Goal: Information Seeking & Learning: Learn about a topic

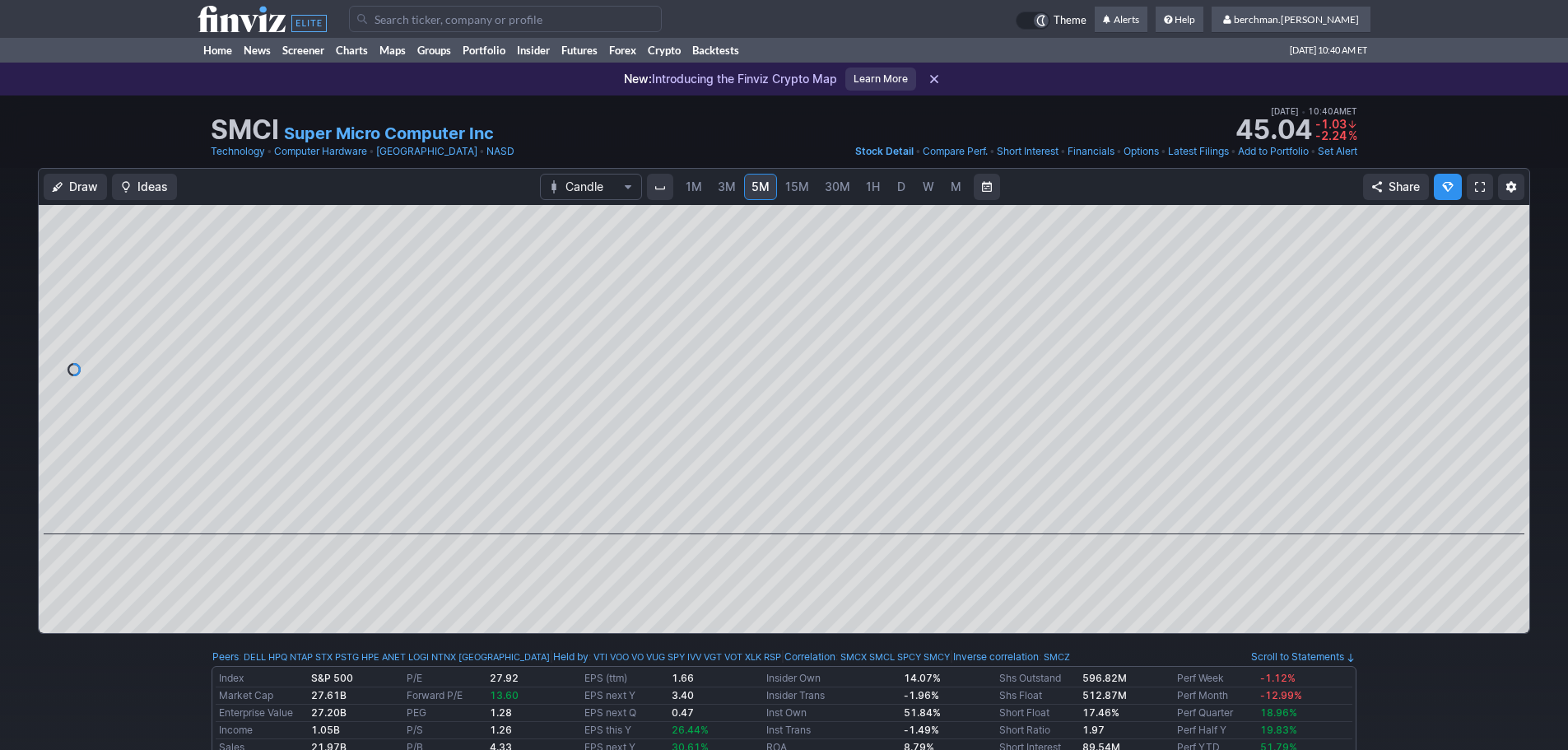
click at [454, 10] on input "Search" at bounding box center [506, 19] width 313 height 26
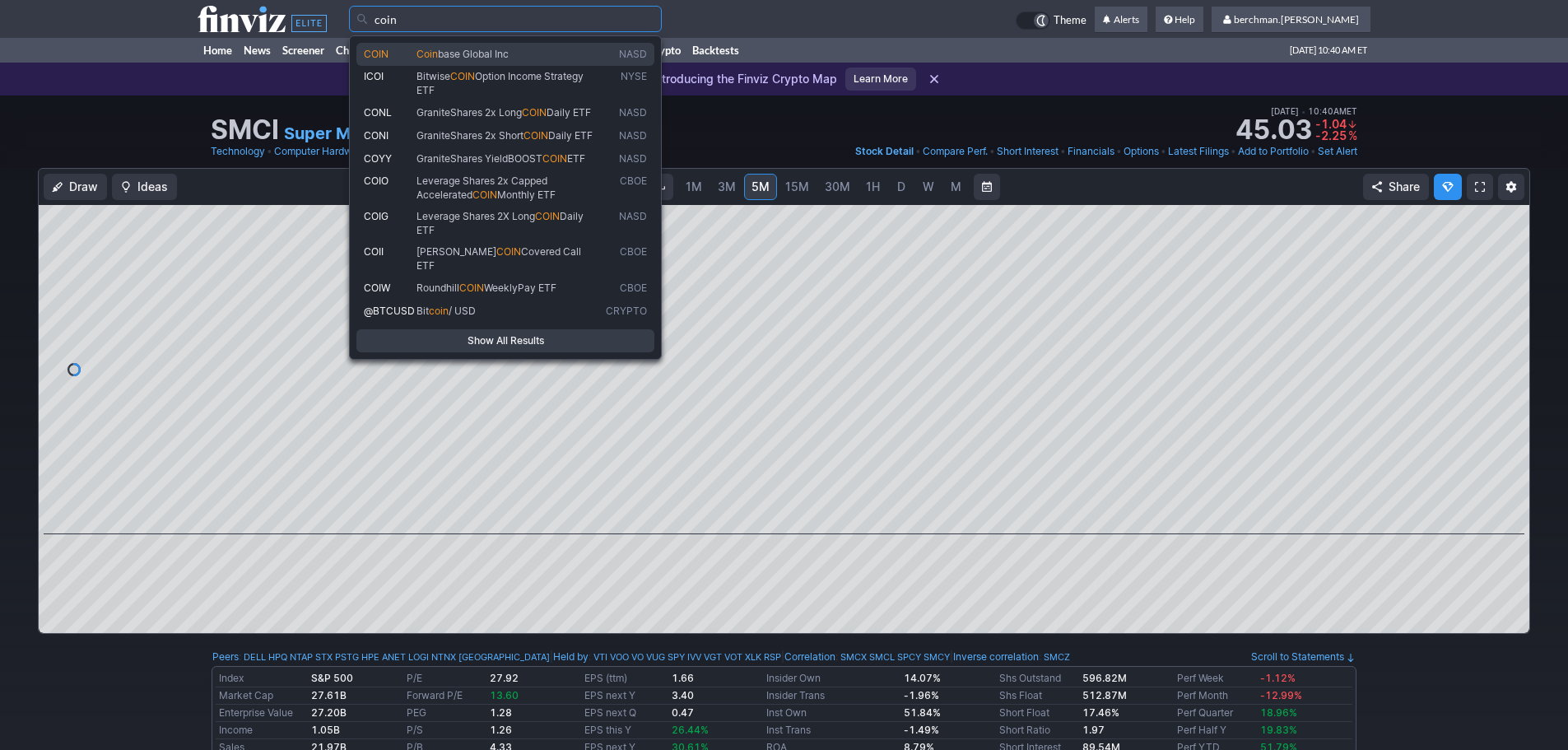
click at [448, 50] on span "base Global Inc" at bounding box center [473, 54] width 70 height 12
type input "COIN"
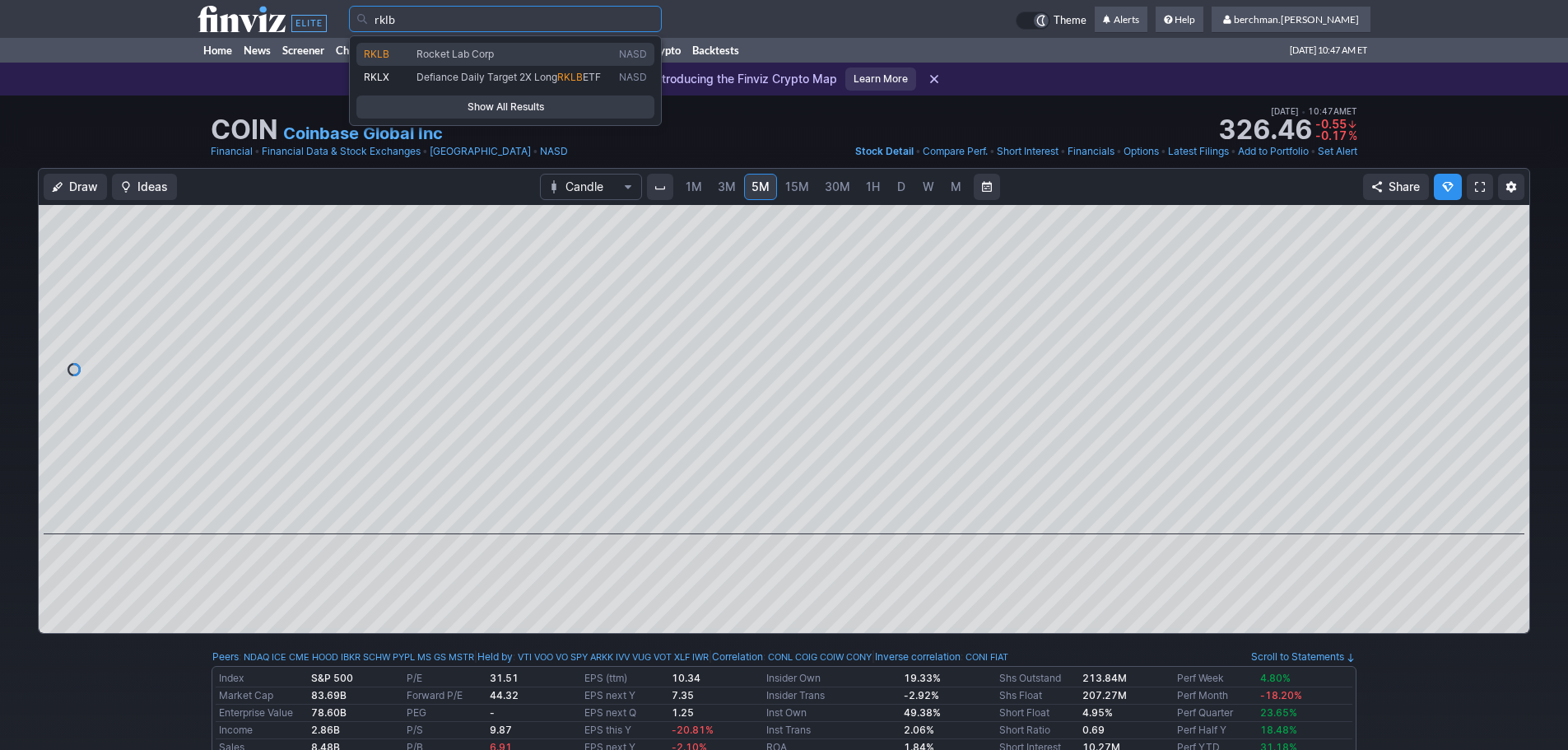
click at [481, 52] on span "Rocket Lab Corp" at bounding box center [455, 54] width 77 height 12
type input "RKLB"
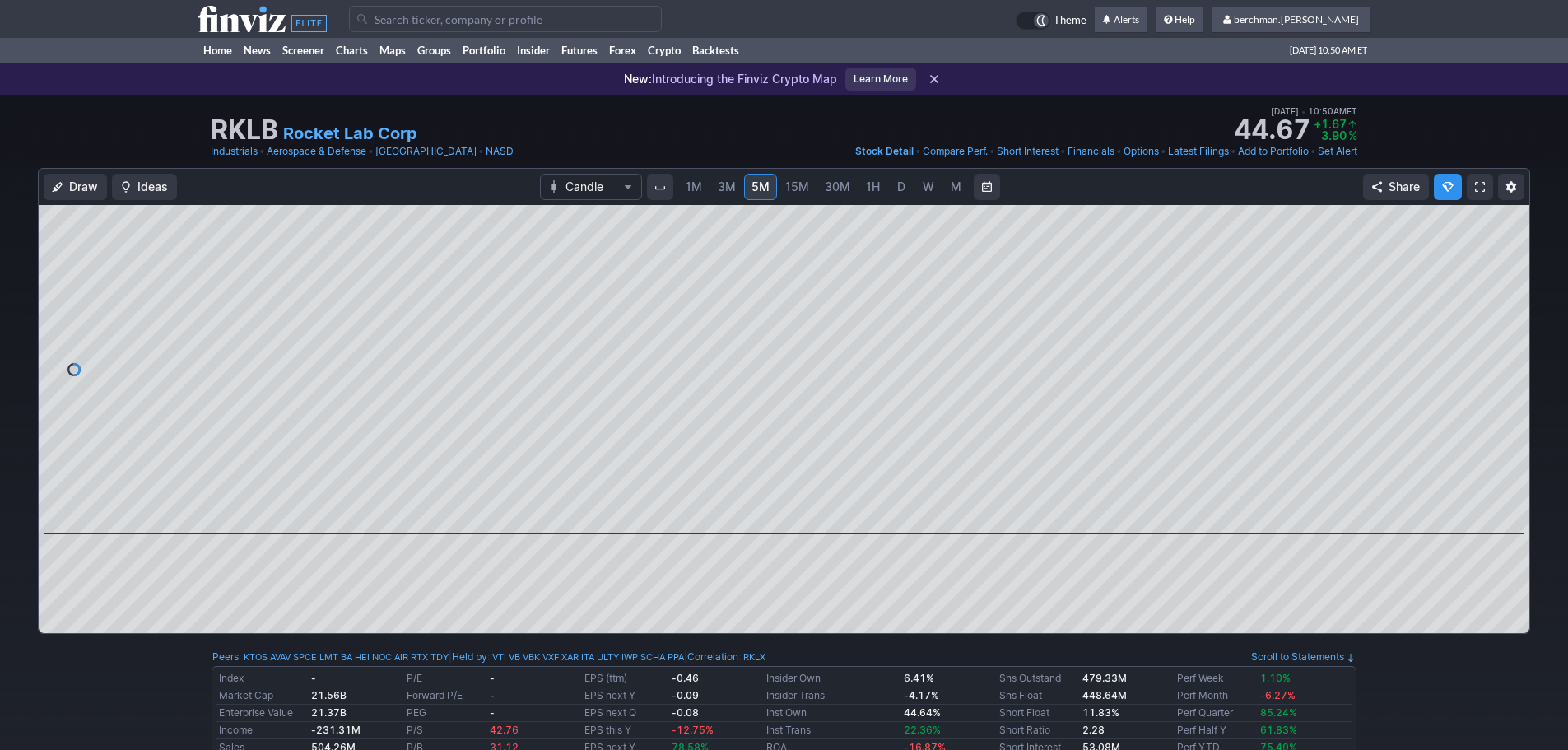
click at [448, 19] on input "Search" at bounding box center [506, 19] width 313 height 26
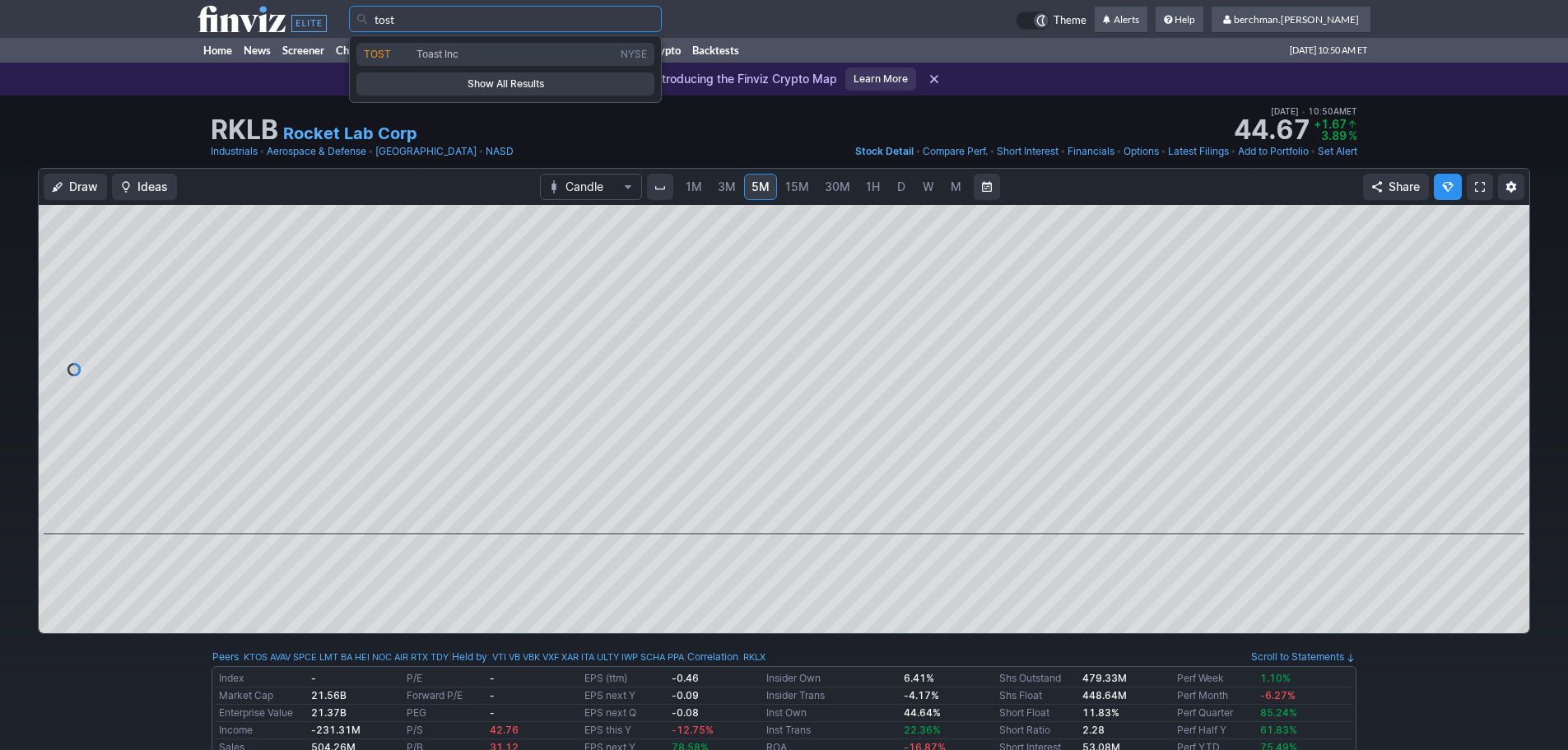
click at [444, 53] on span "Toast Inc" at bounding box center [437, 54] width 42 height 12
type input "TOST"
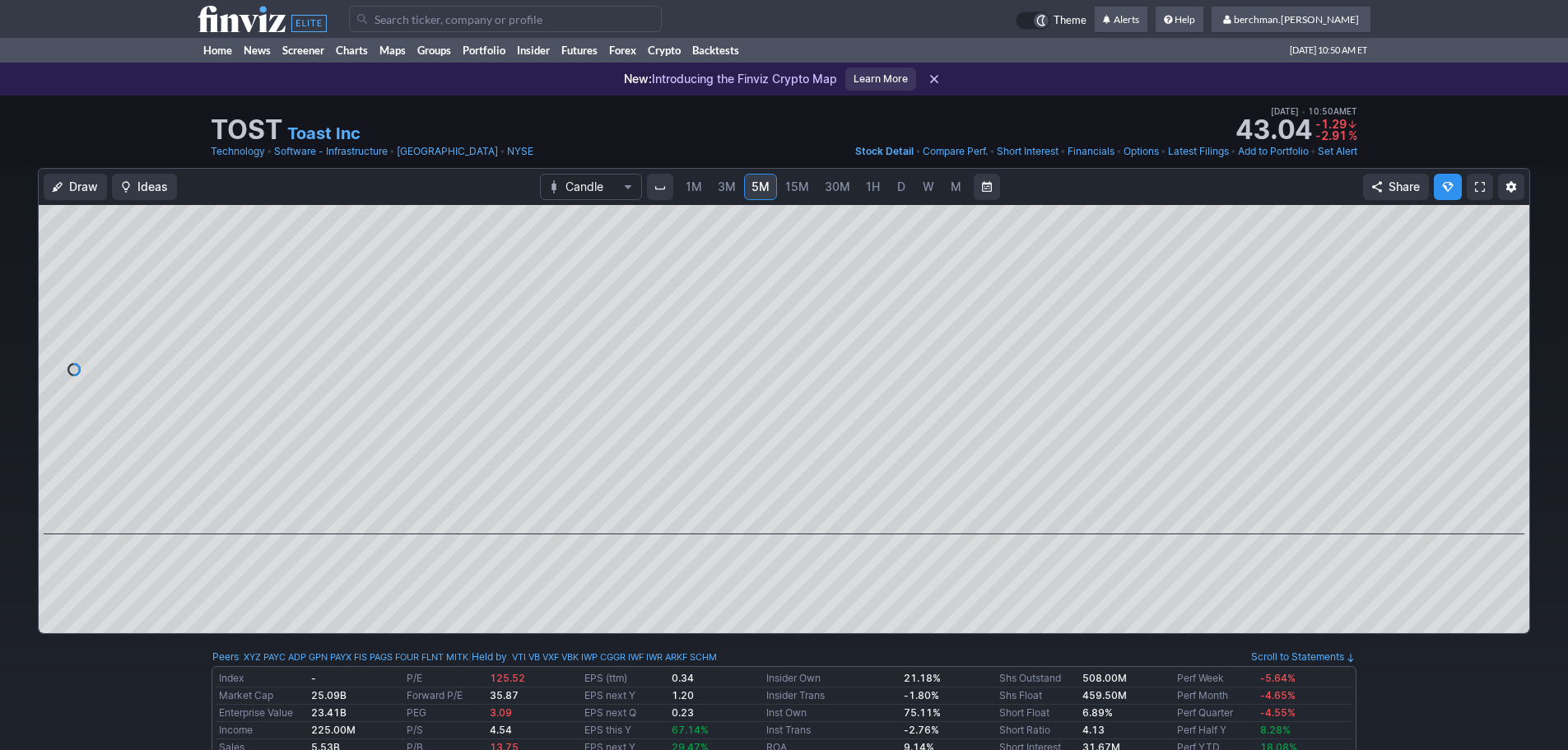
click at [907, 189] on link "D" at bounding box center [901, 187] width 26 height 26
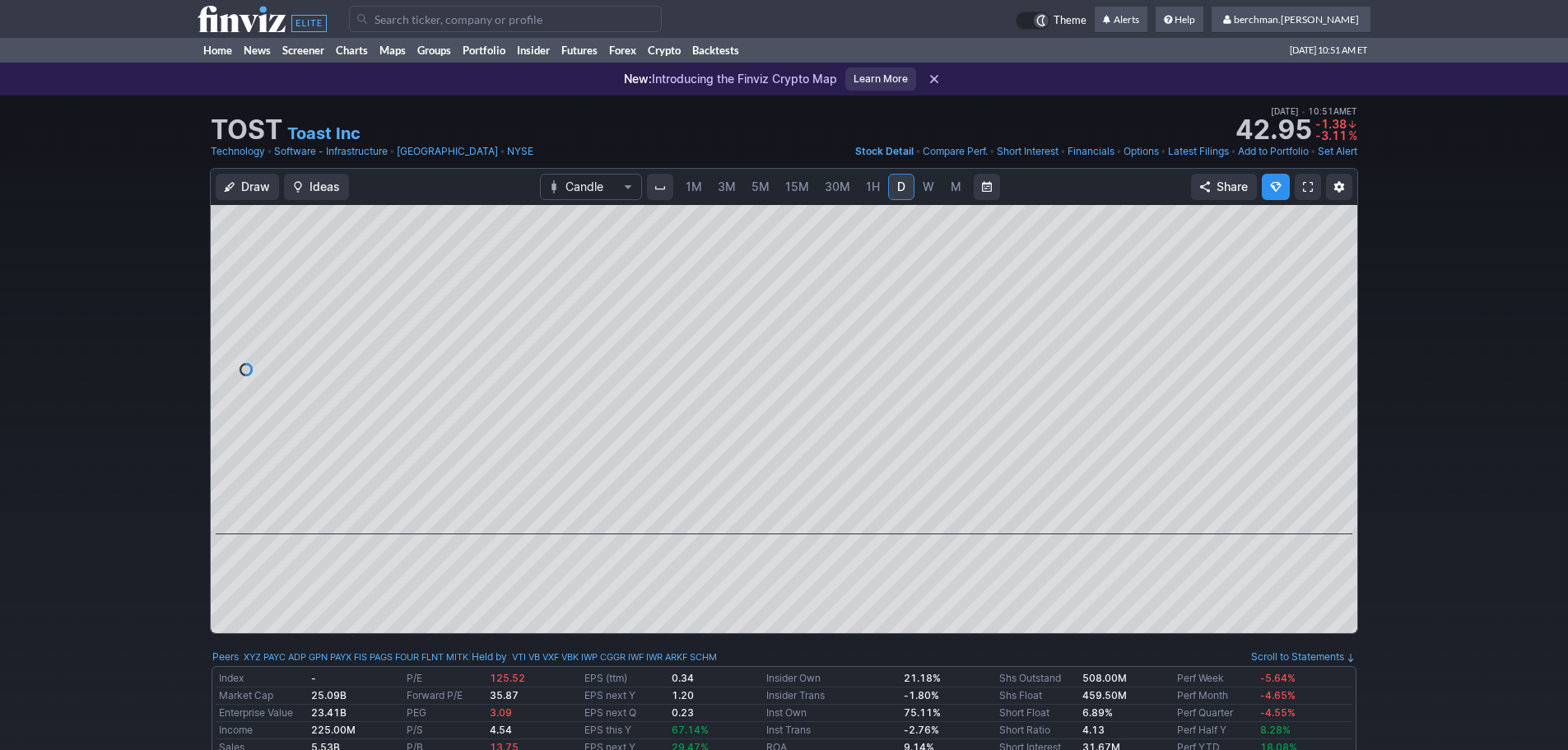
click at [585, 16] on input "Search" at bounding box center [506, 19] width 313 height 26
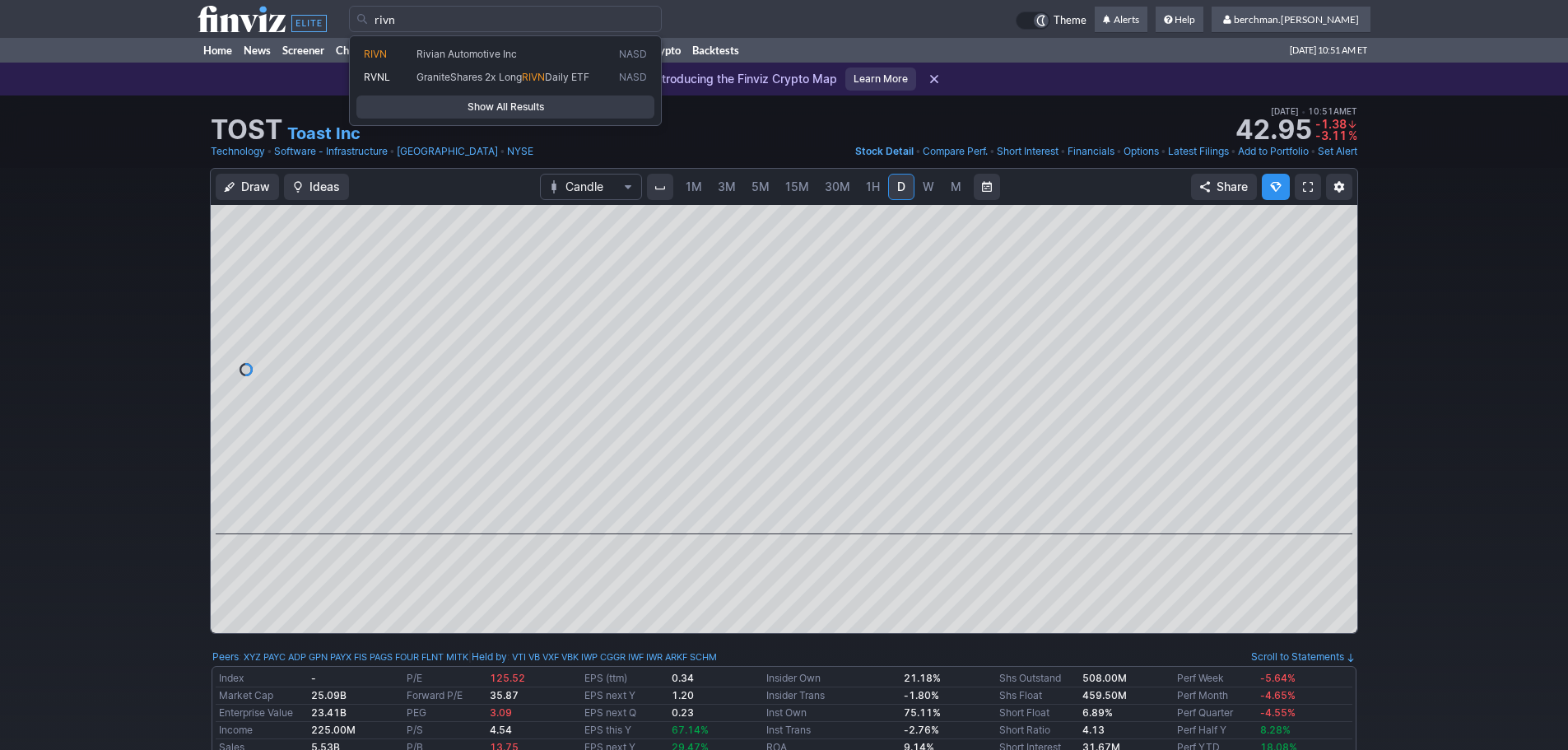
click at [553, 42] on div "RIVN Rivian Automotive Inc NASD RVNL GraniteShares 2x Long RIVN Daily ETF NASD …" at bounding box center [506, 81] width 313 height 90
click at [544, 51] on span "Rivian Automotive Inc" at bounding box center [514, 55] width 203 height 14
type input "RIVN"
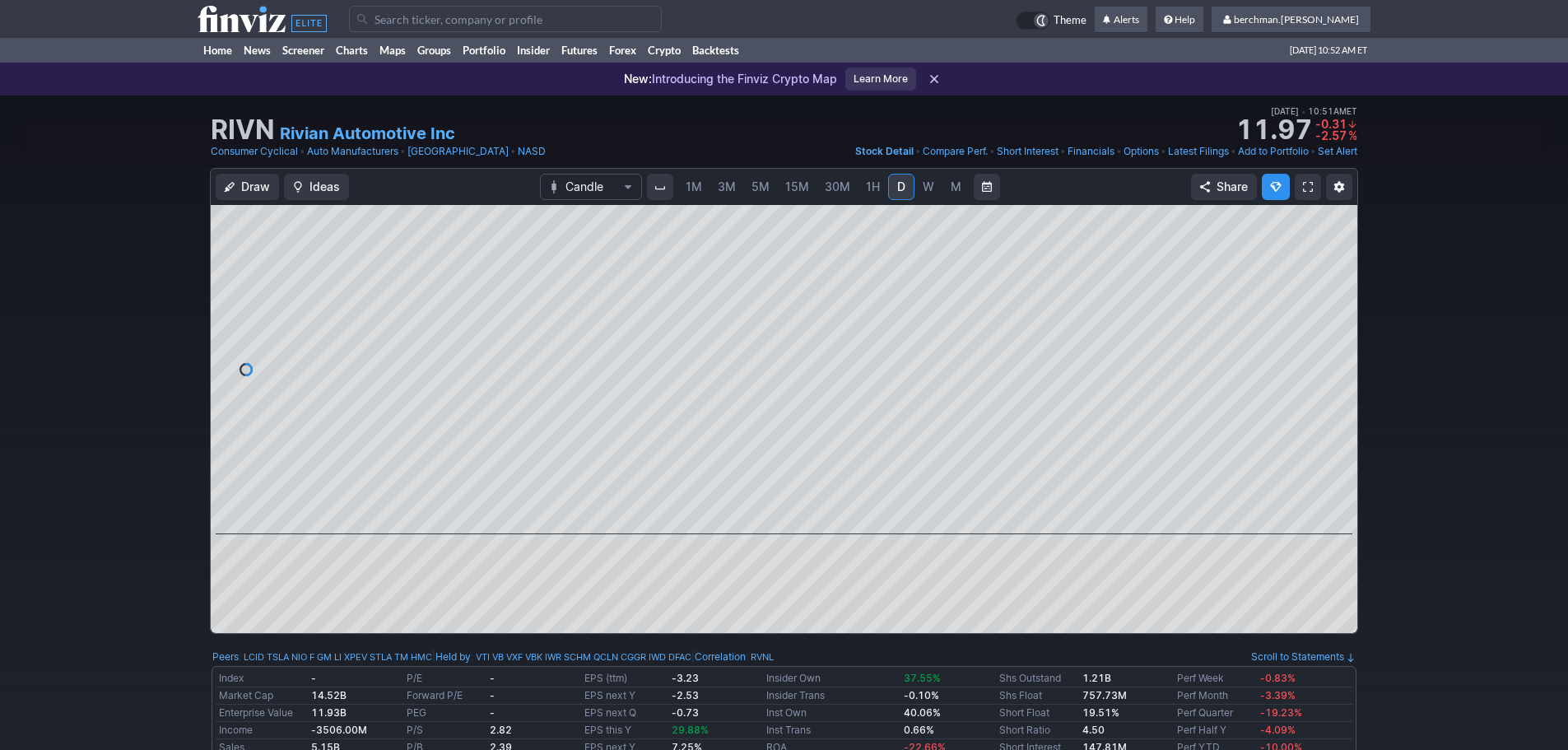
click at [508, 16] on input "Search" at bounding box center [506, 19] width 313 height 26
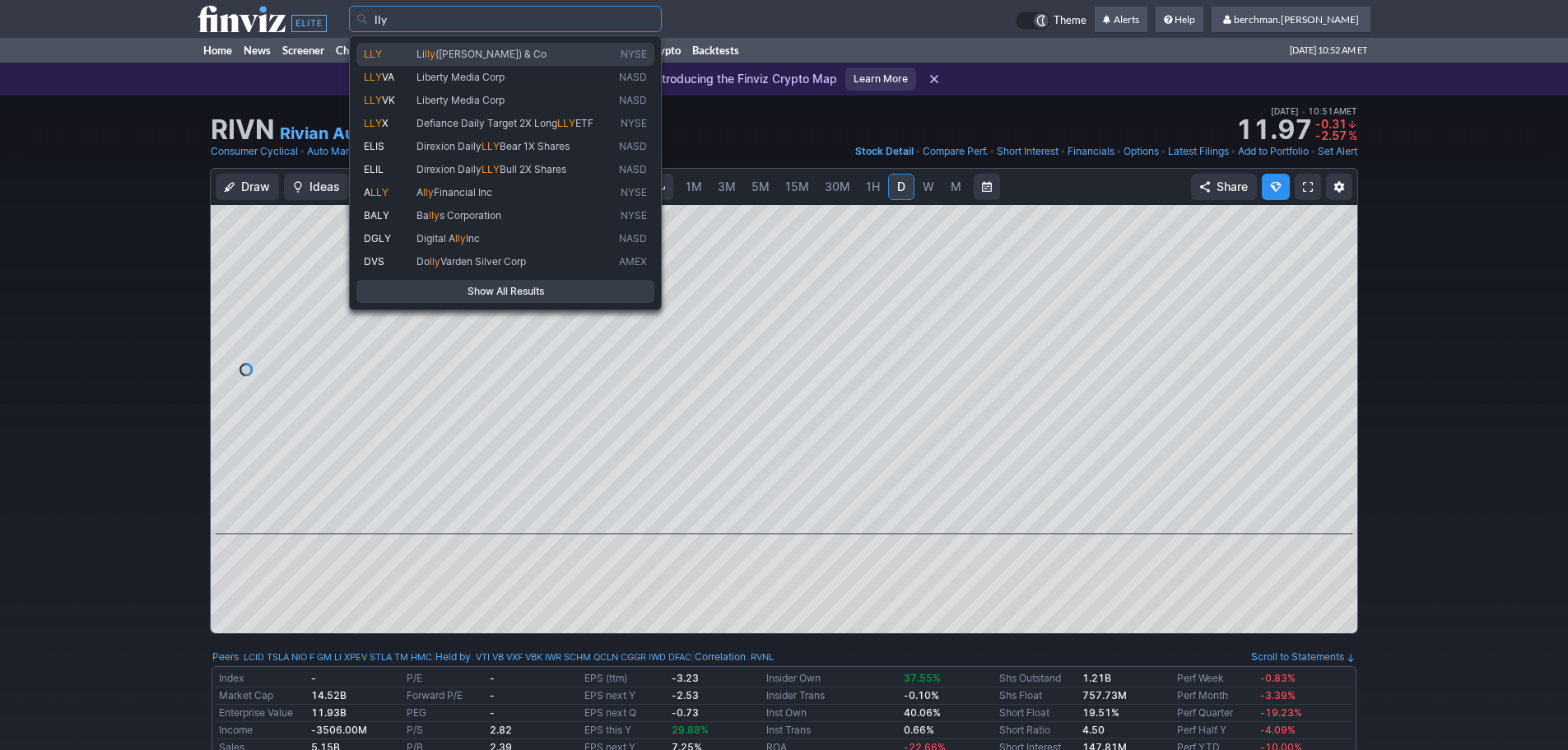
click at [501, 46] on link "LLY Li lly (Eli) & Co NYSE" at bounding box center [505, 54] width 298 height 23
type input "LLY"
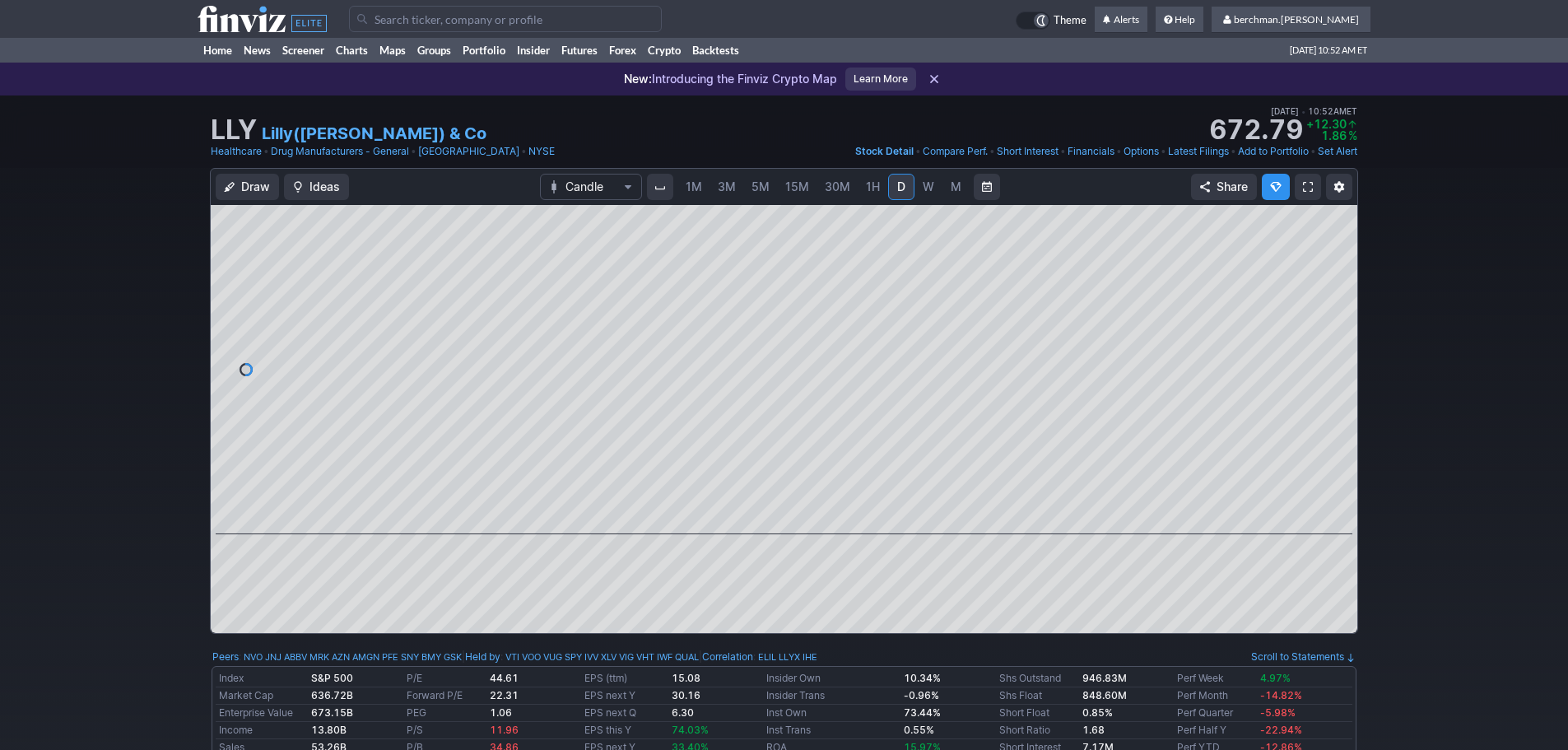
click at [752, 189] on span "5M" at bounding box center [761, 186] width 18 height 14
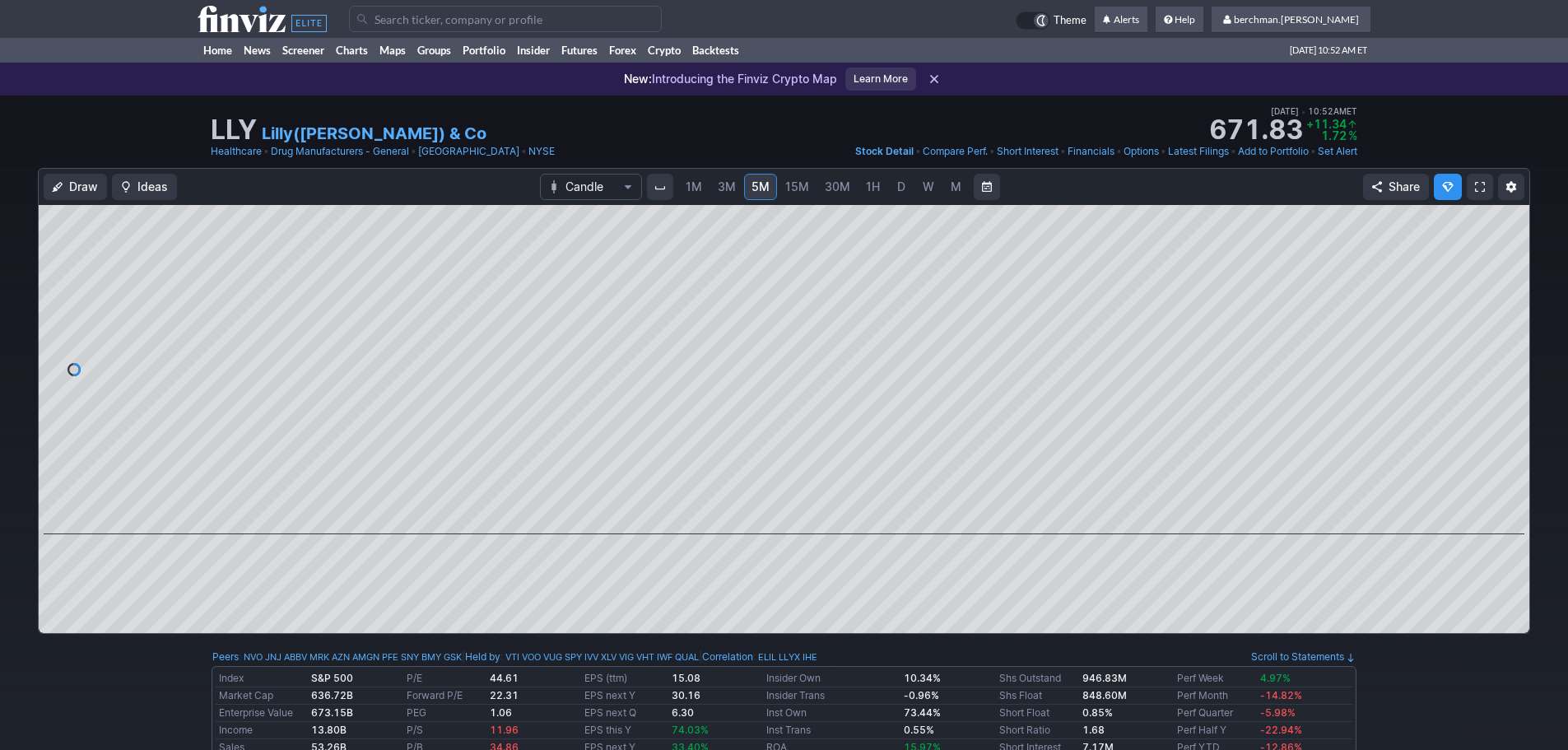
click at [455, 14] on input "Search" at bounding box center [506, 19] width 313 height 26
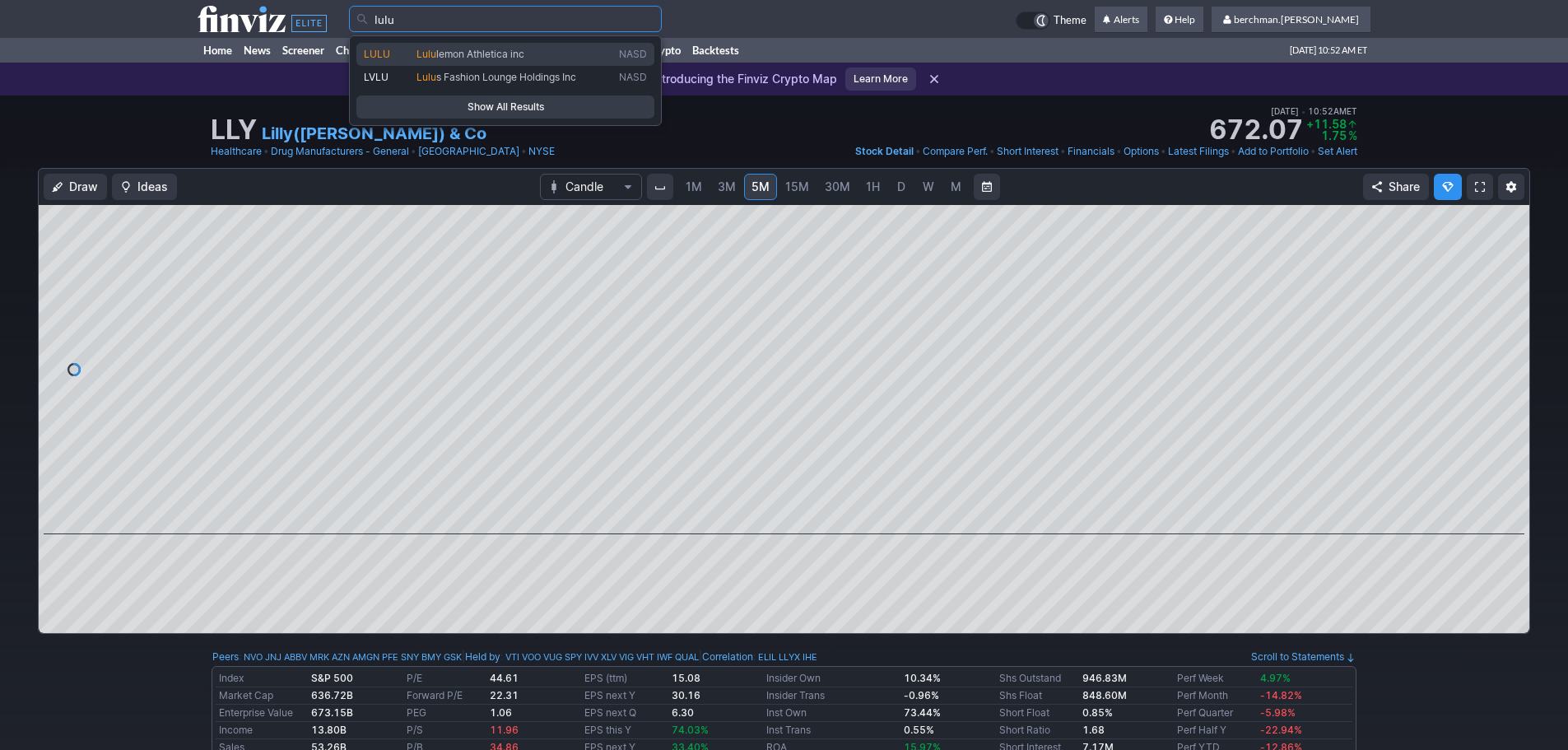
click at [440, 46] on link "LULU Lulu lemon Athletica inc NASD" at bounding box center [505, 54] width 298 height 23
type input "LULU"
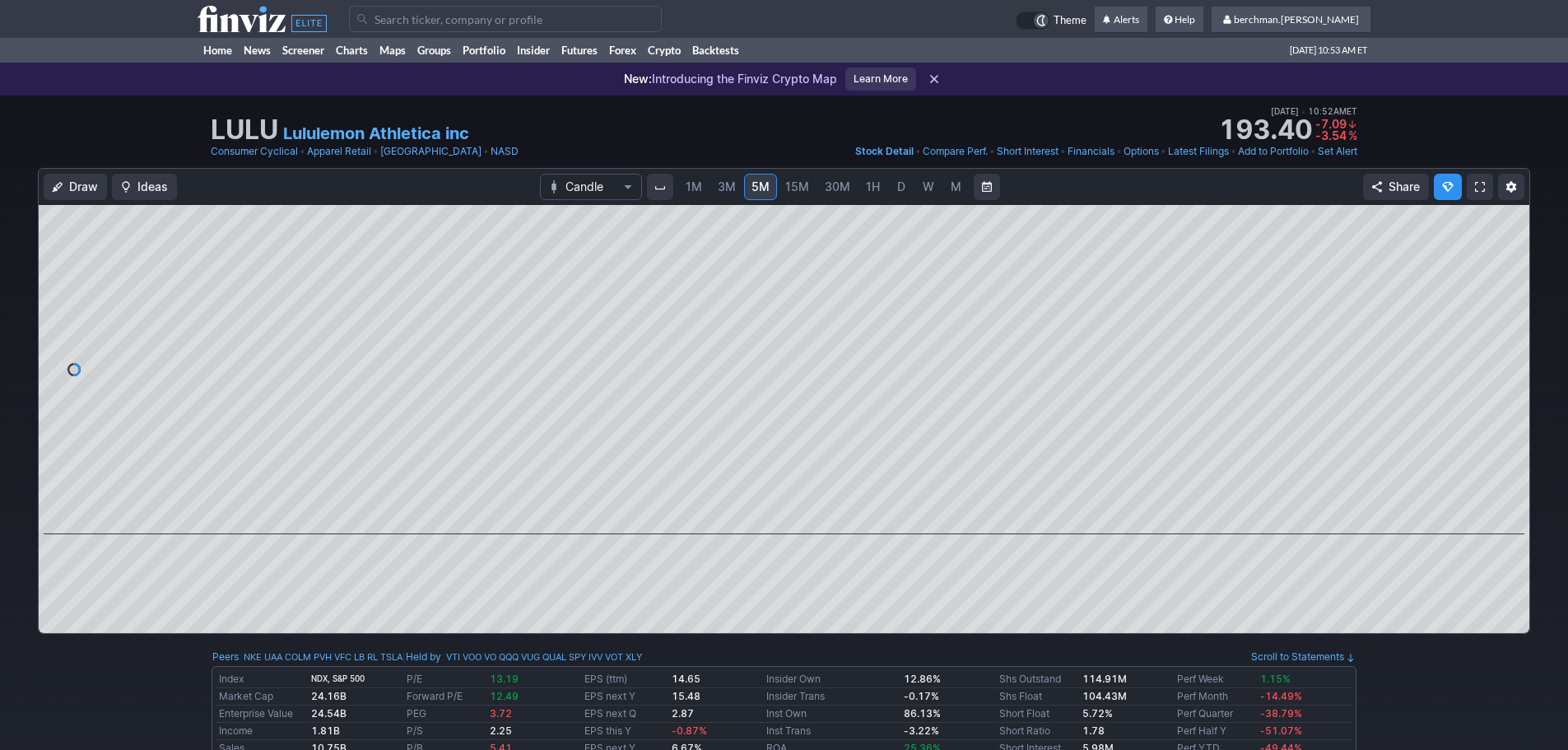
click at [902, 183] on span "D" at bounding box center [900, 186] width 8 height 14
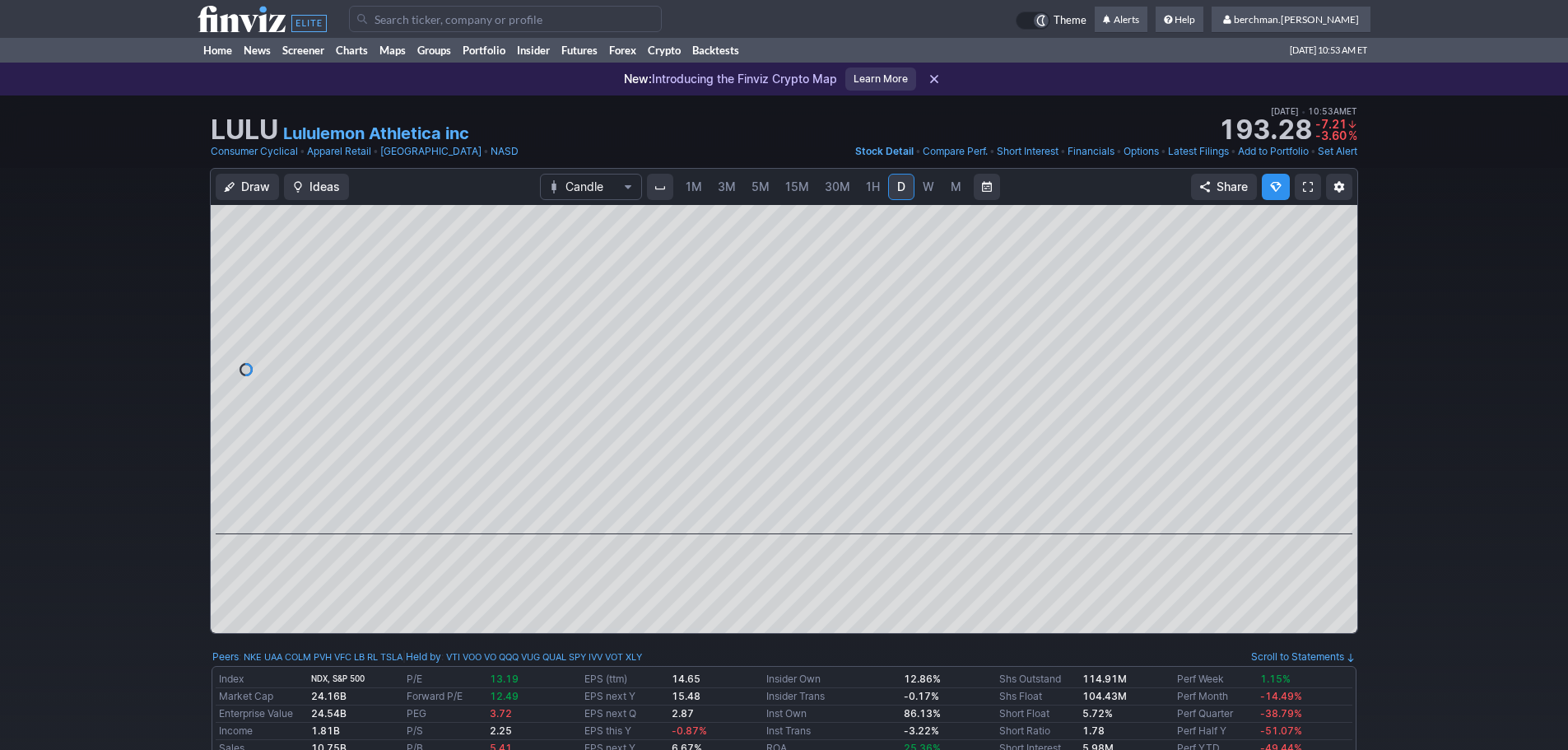
click at [462, 20] on input "Search" at bounding box center [506, 19] width 313 height 26
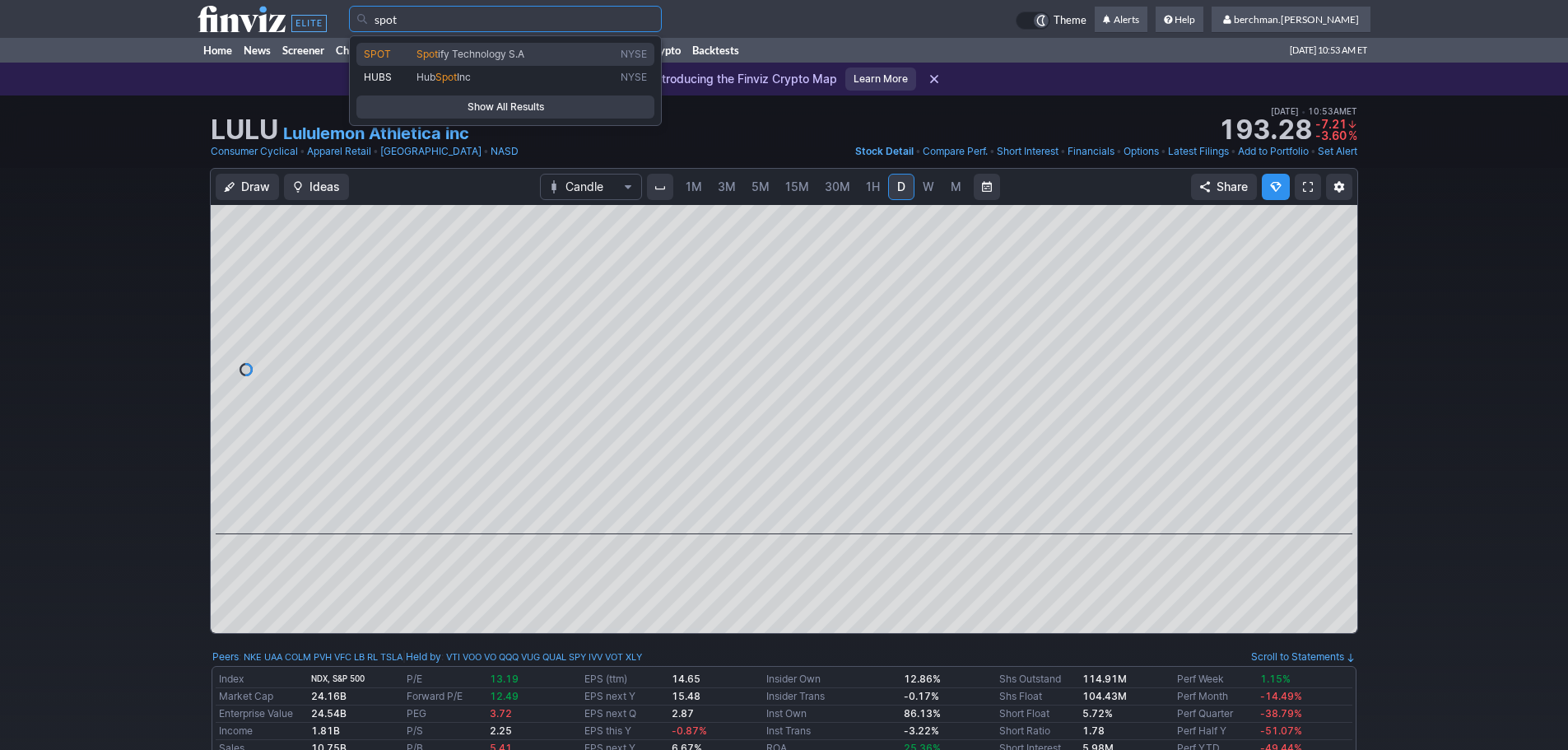
click at [460, 50] on span "ify Technology S.A" at bounding box center [481, 54] width 86 height 12
type input "SPOT"
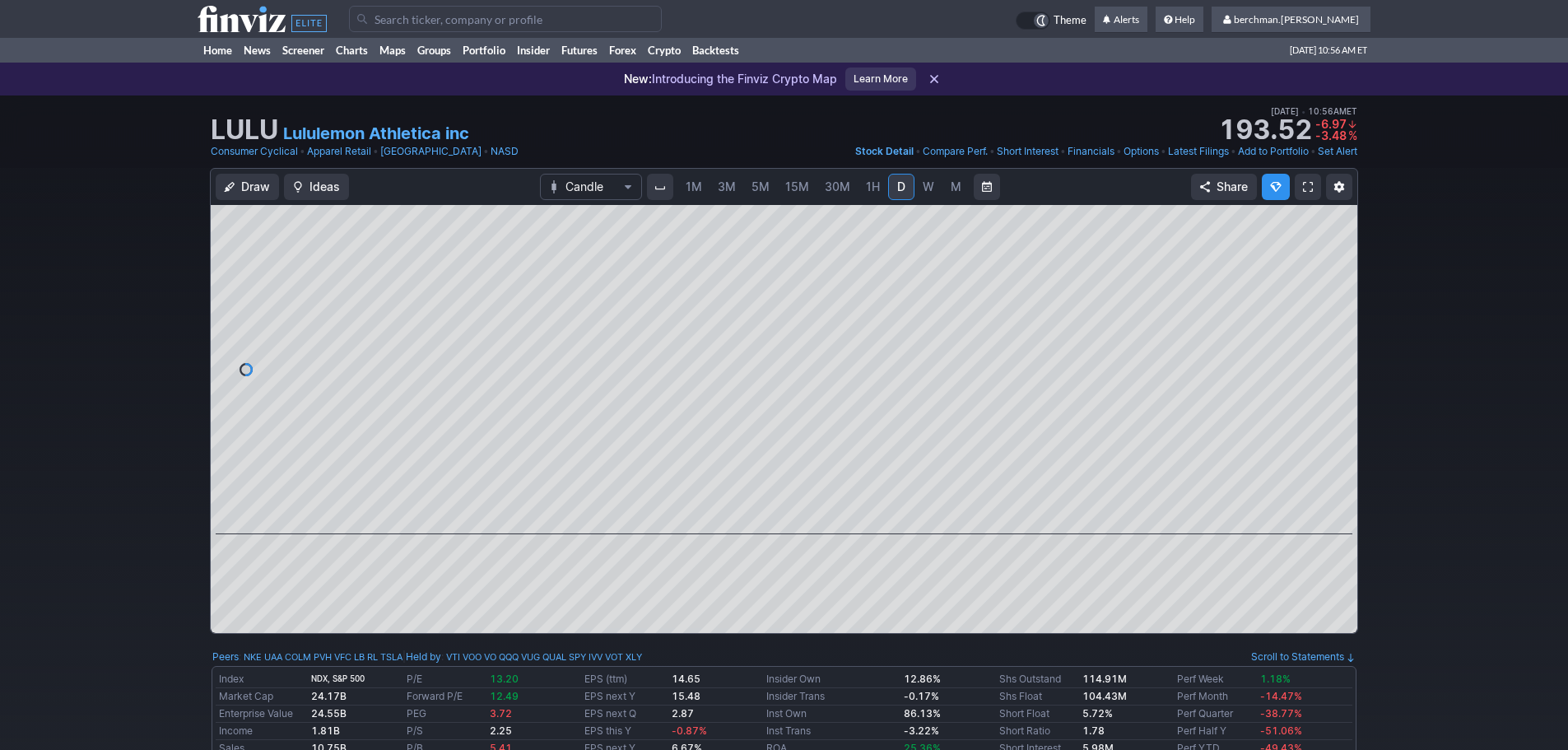
click at [752, 187] on span "5M" at bounding box center [761, 186] width 18 height 14
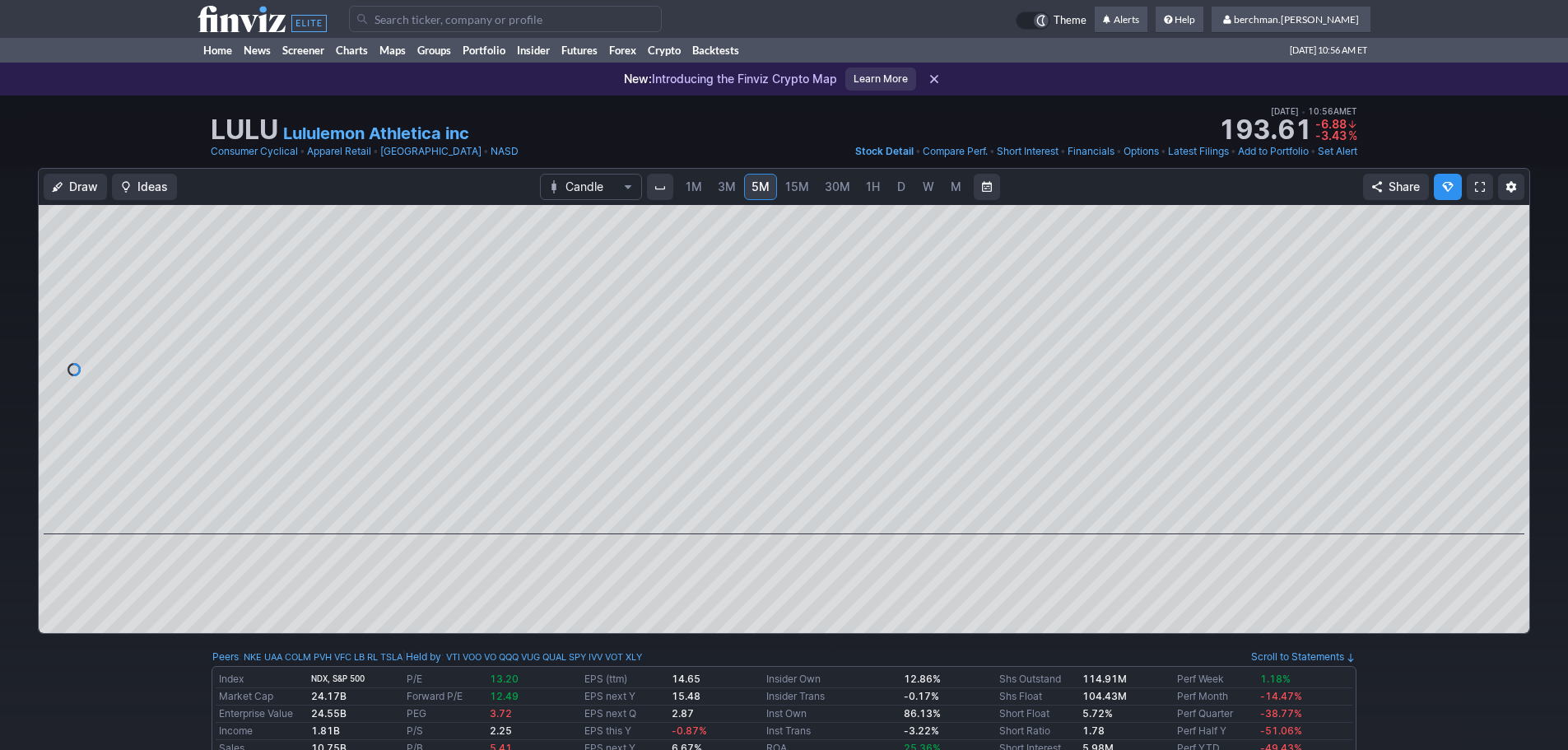
click at [903, 190] on span "D" at bounding box center [900, 186] width 8 height 14
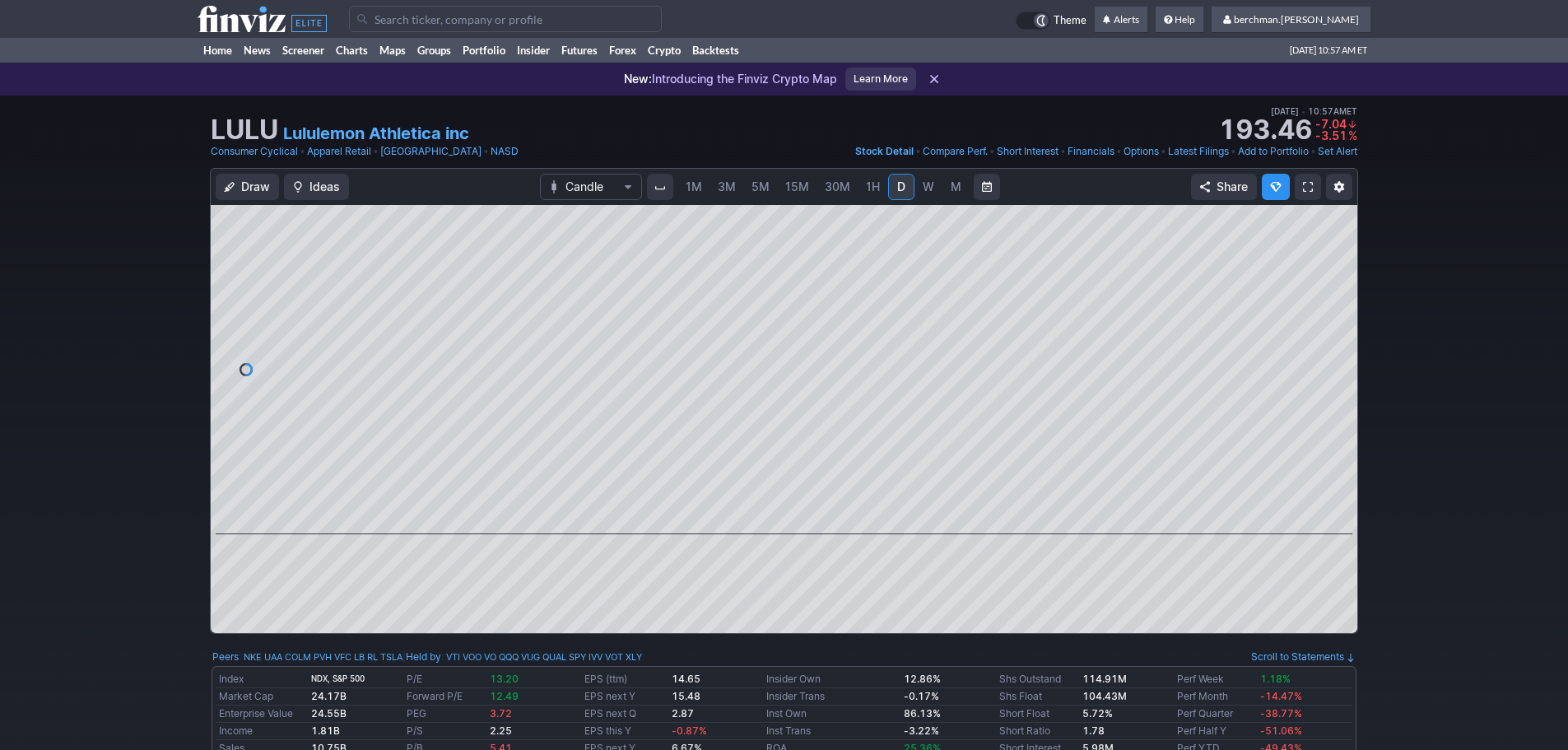
click at [615, 8] on input "Search" at bounding box center [506, 19] width 313 height 26
click at [750, 188] on link "5M" at bounding box center [761, 187] width 33 height 26
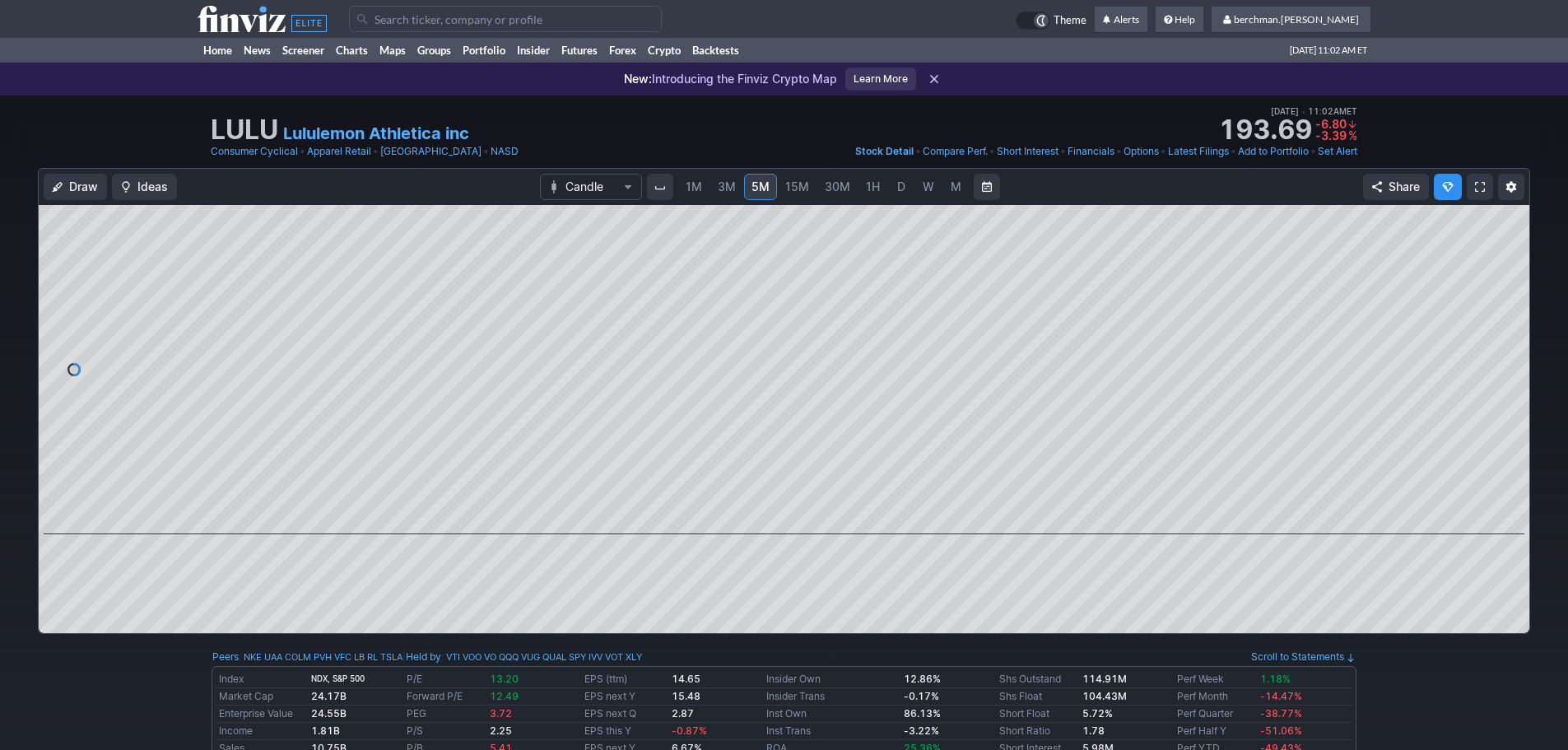
click at [897, 191] on span "D" at bounding box center [900, 186] width 8 height 14
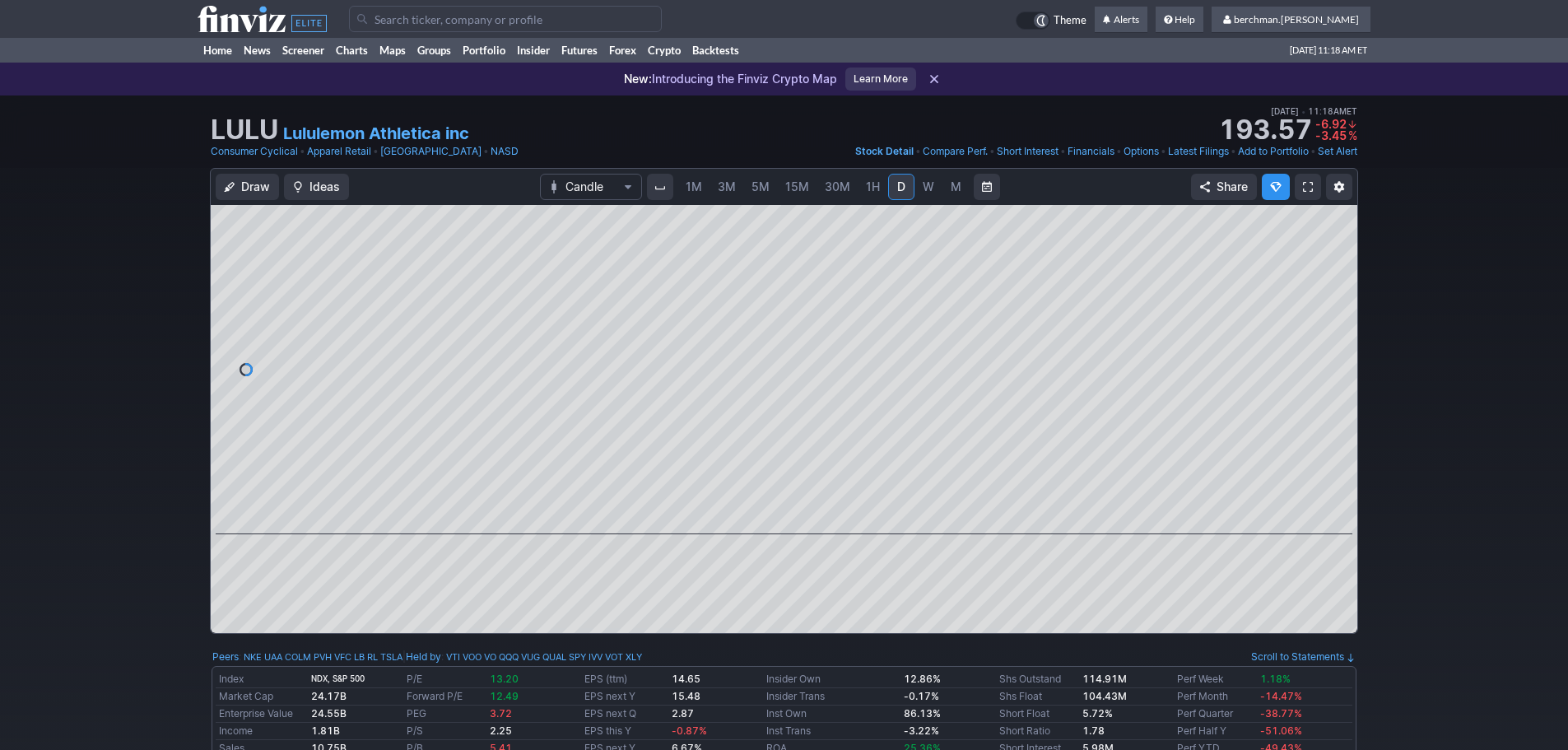
click at [757, 189] on span "5M" at bounding box center [761, 186] width 18 height 14
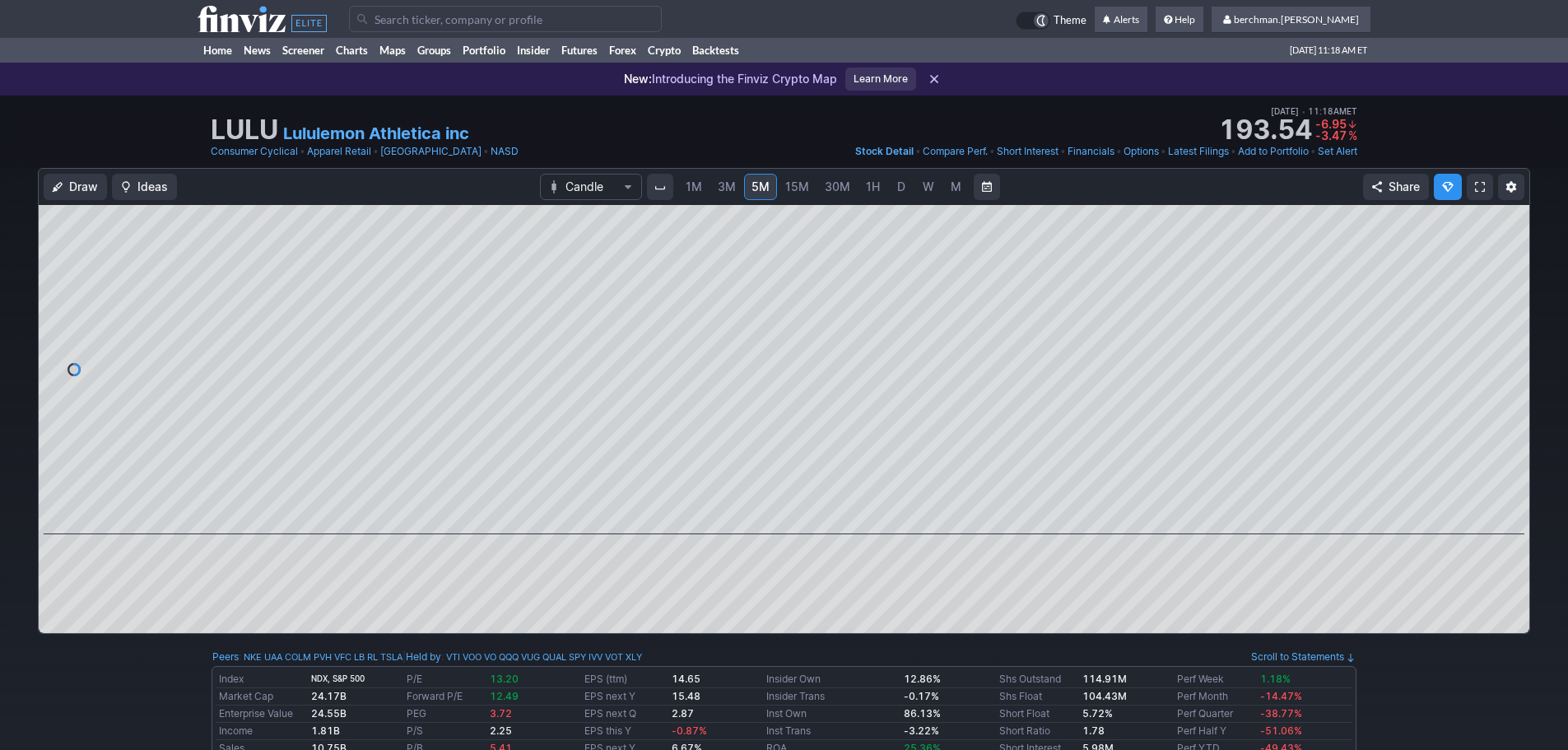
click at [891, 191] on link "D" at bounding box center [901, 187] width 26 height 26
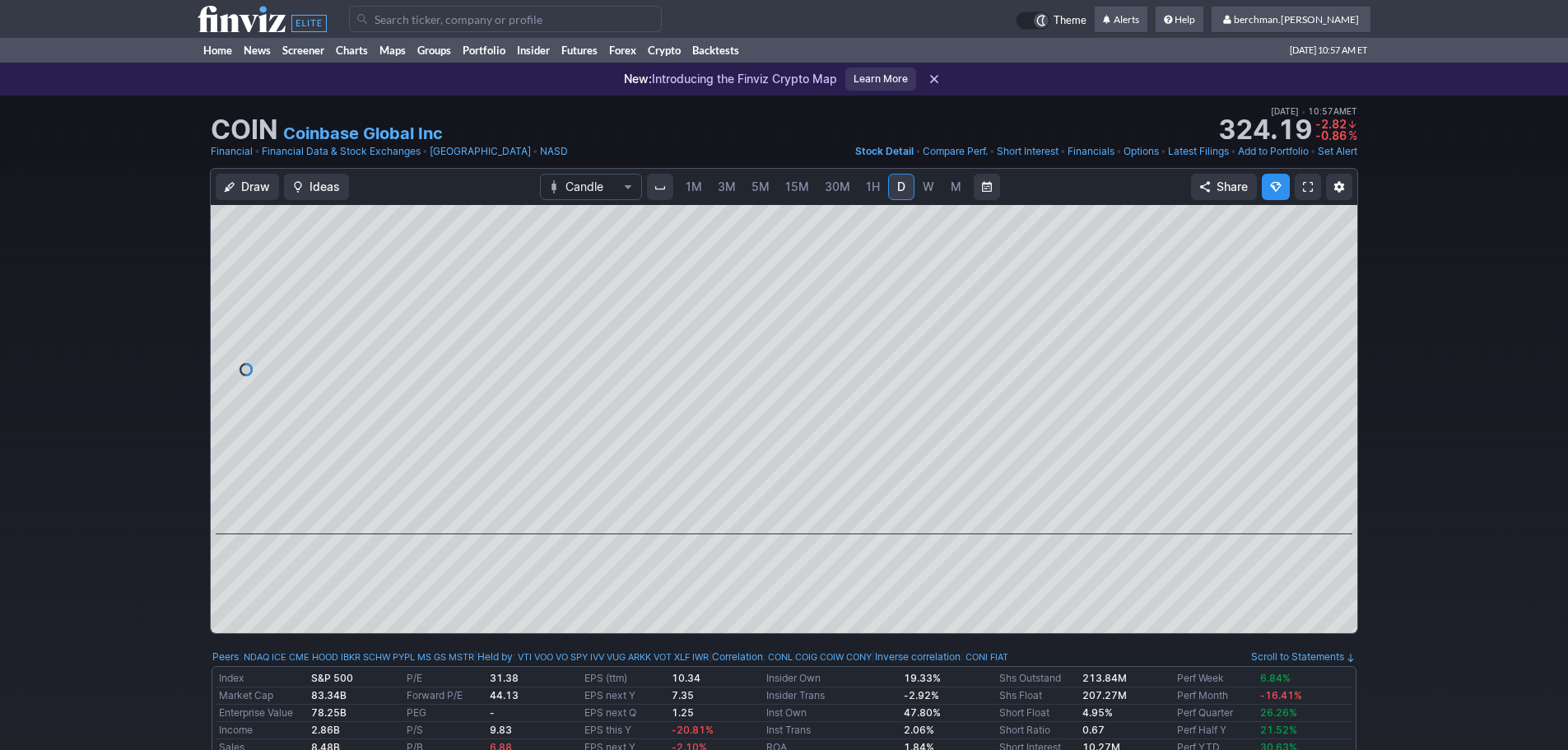
click at [579, 15] on input "Search" at bounding box center [506, 19] width 313 height 26
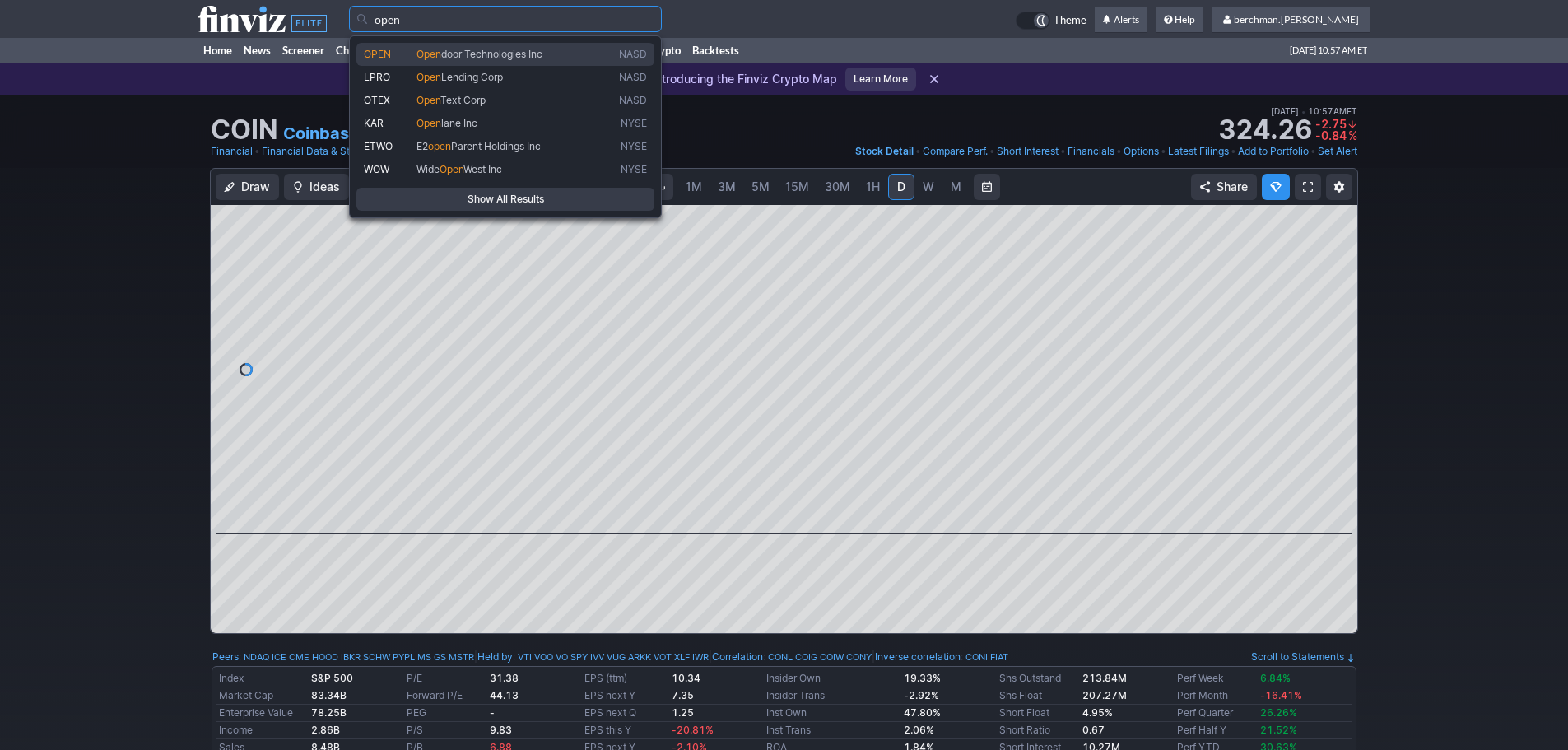
click at [510, 55] on span "door Technologies Inc" at bounding box center [492, 54] width 101 height 12
type input "OPEN"
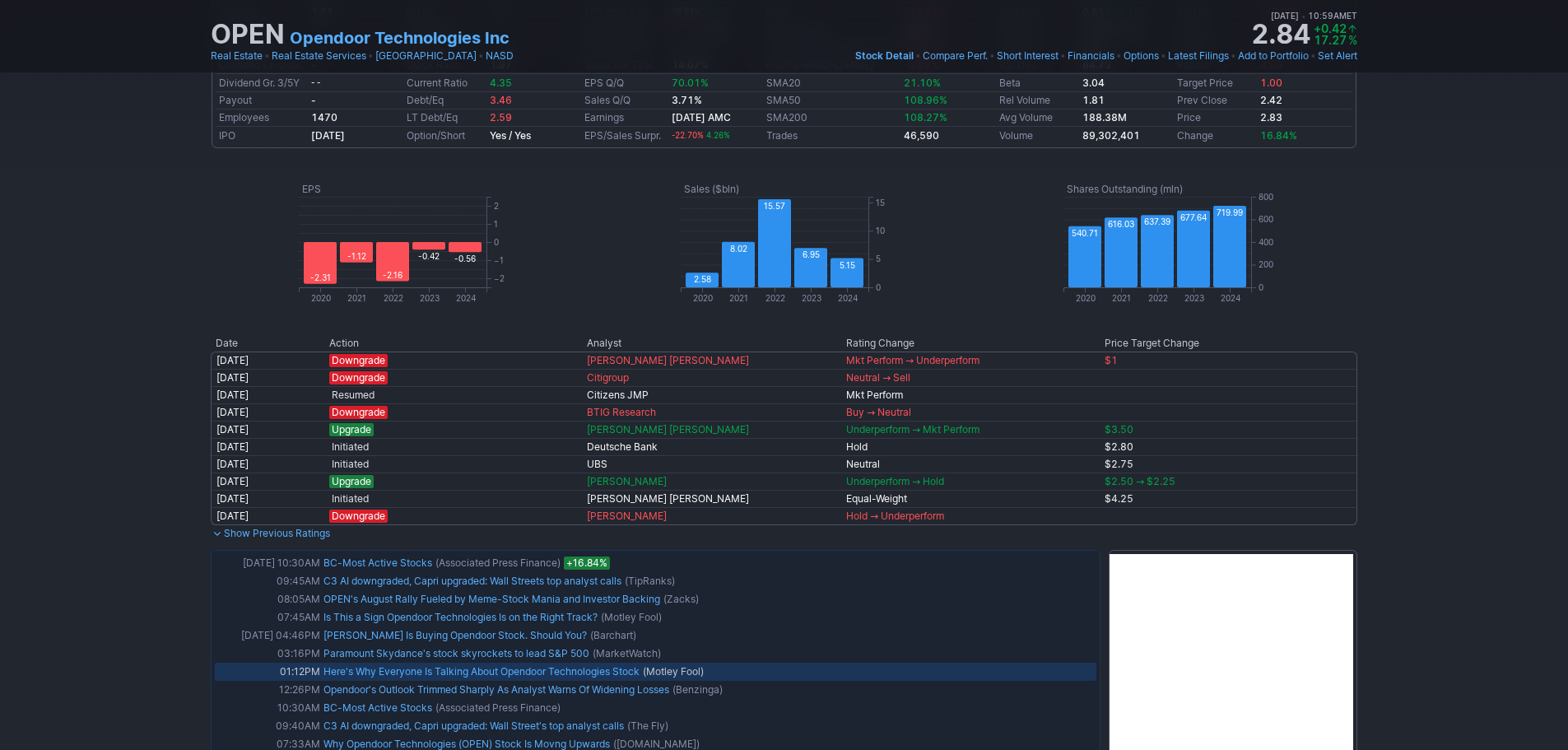
scroll to position [823, 0]
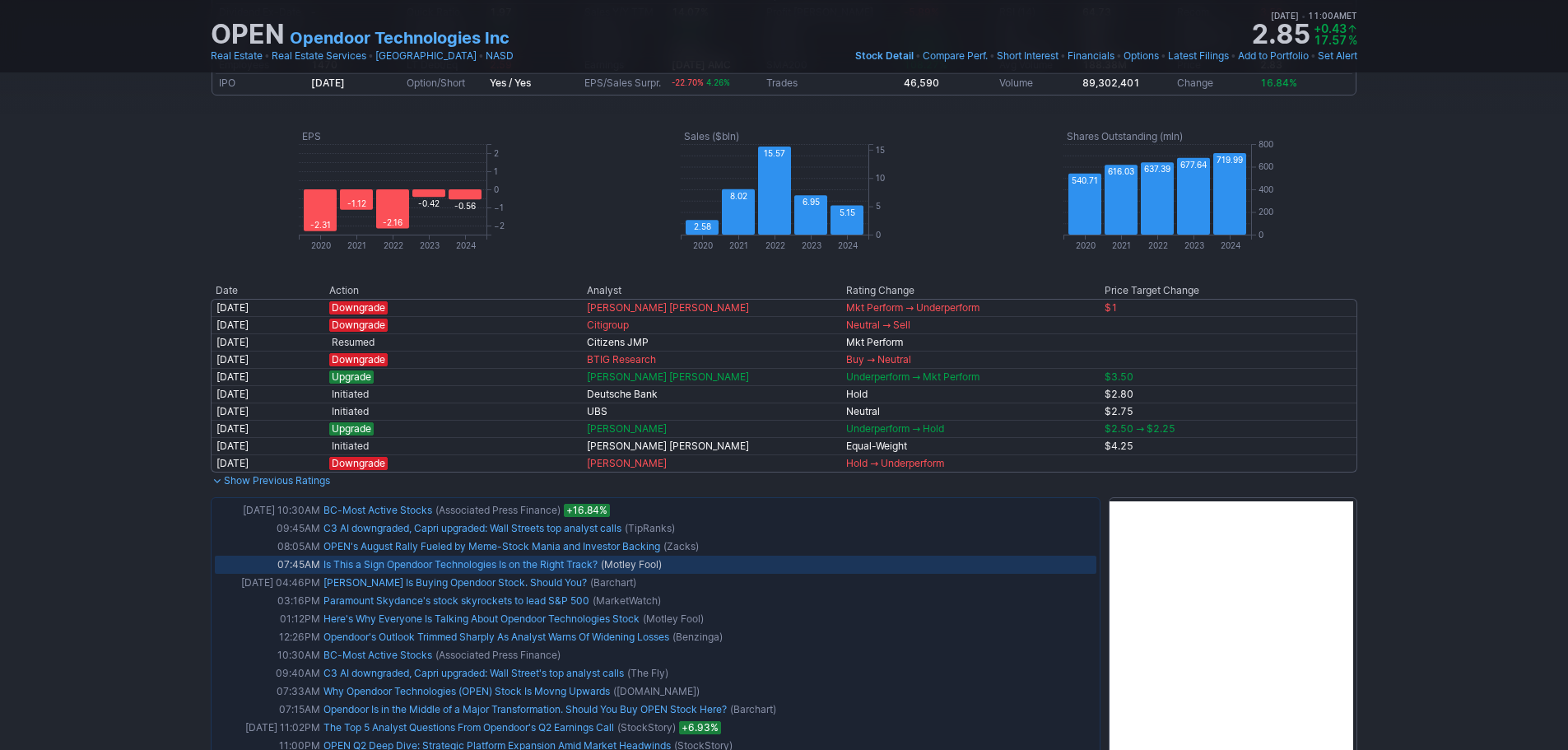
click at [376, 563] on link "Is This a Sign Opendoor Technologies Is on the Right Track?" at bounding box center [460, 564] width 274 height 12
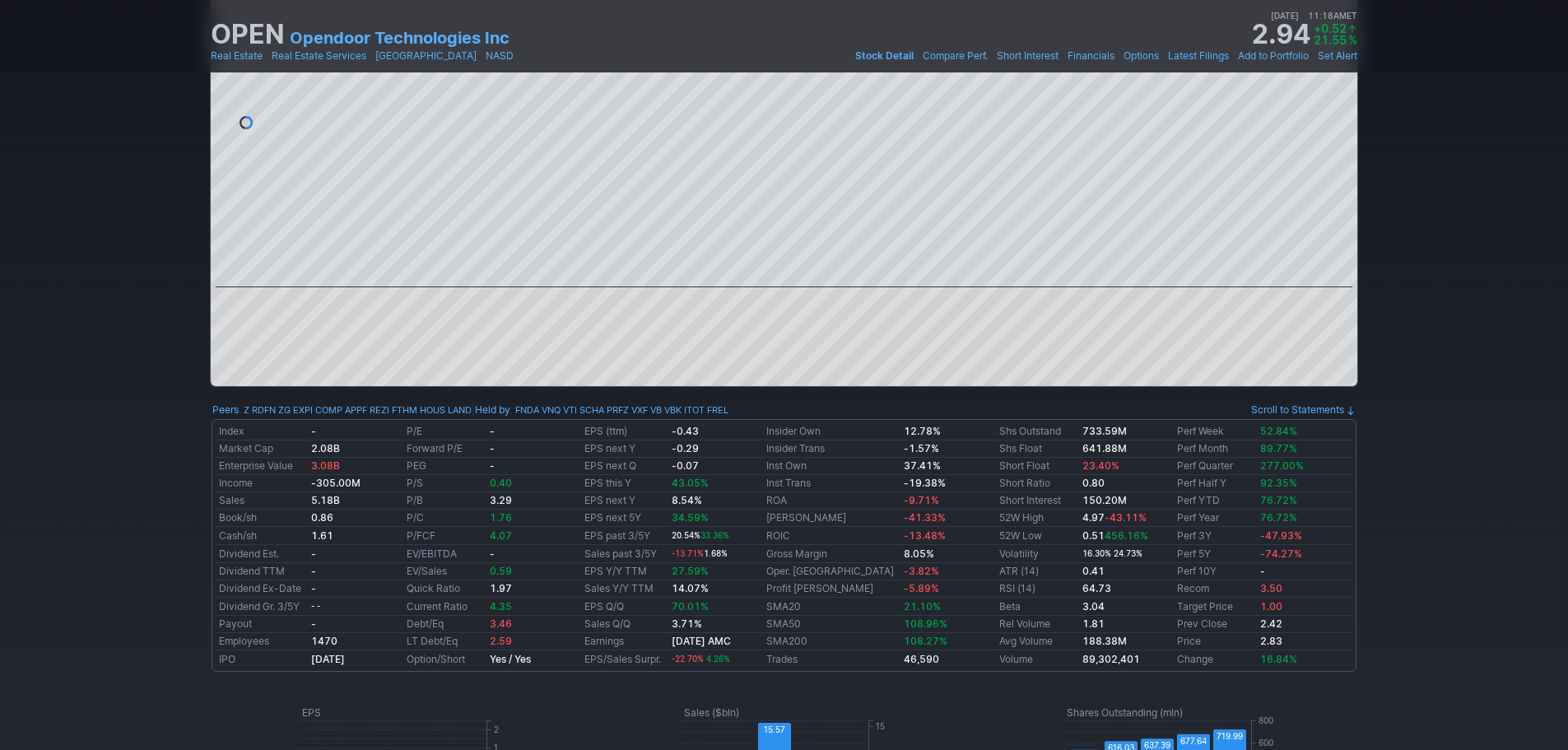
scroll to position [0, 0]
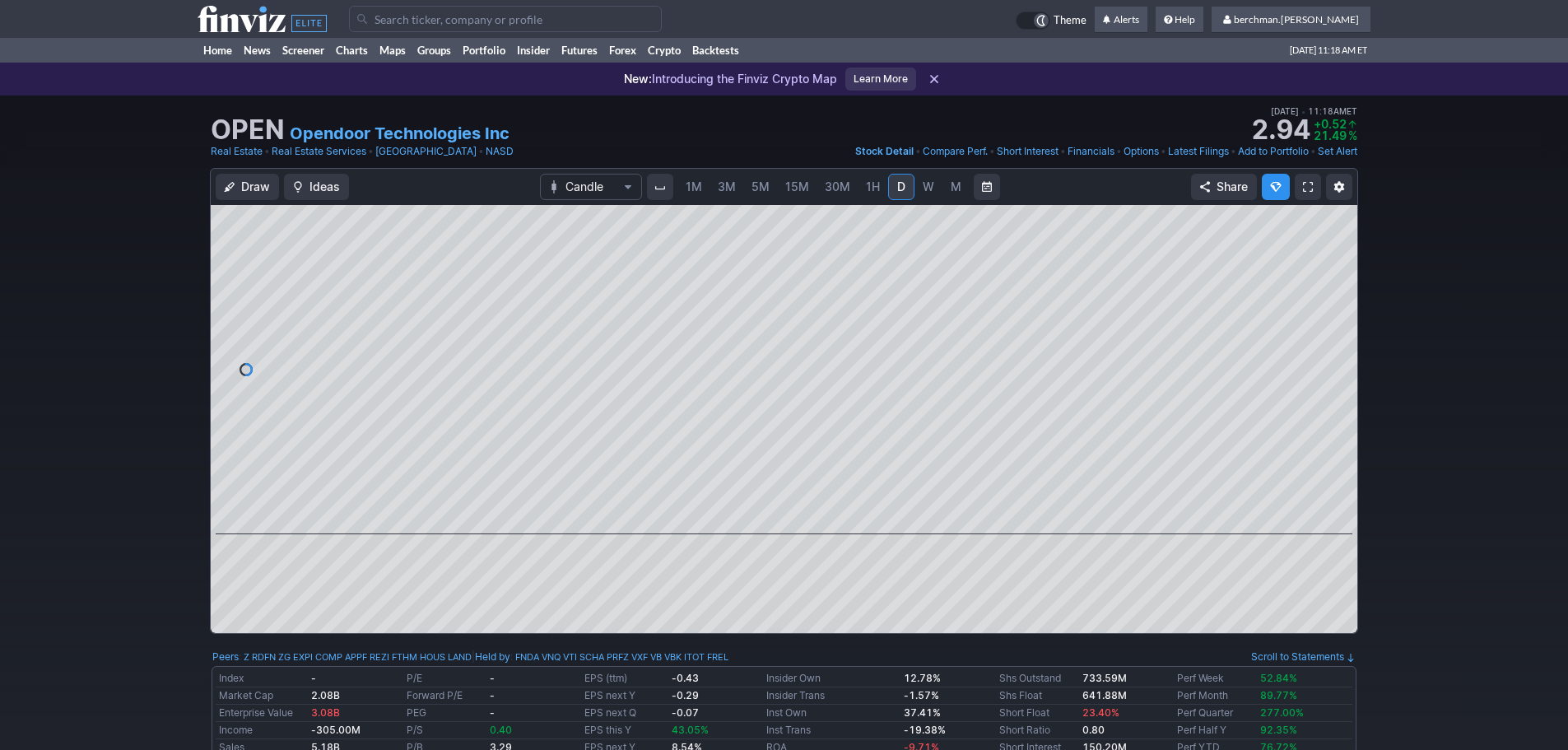
click at [761, 185] on span "5M" at bounding box center [761, 186] width 18 height 14
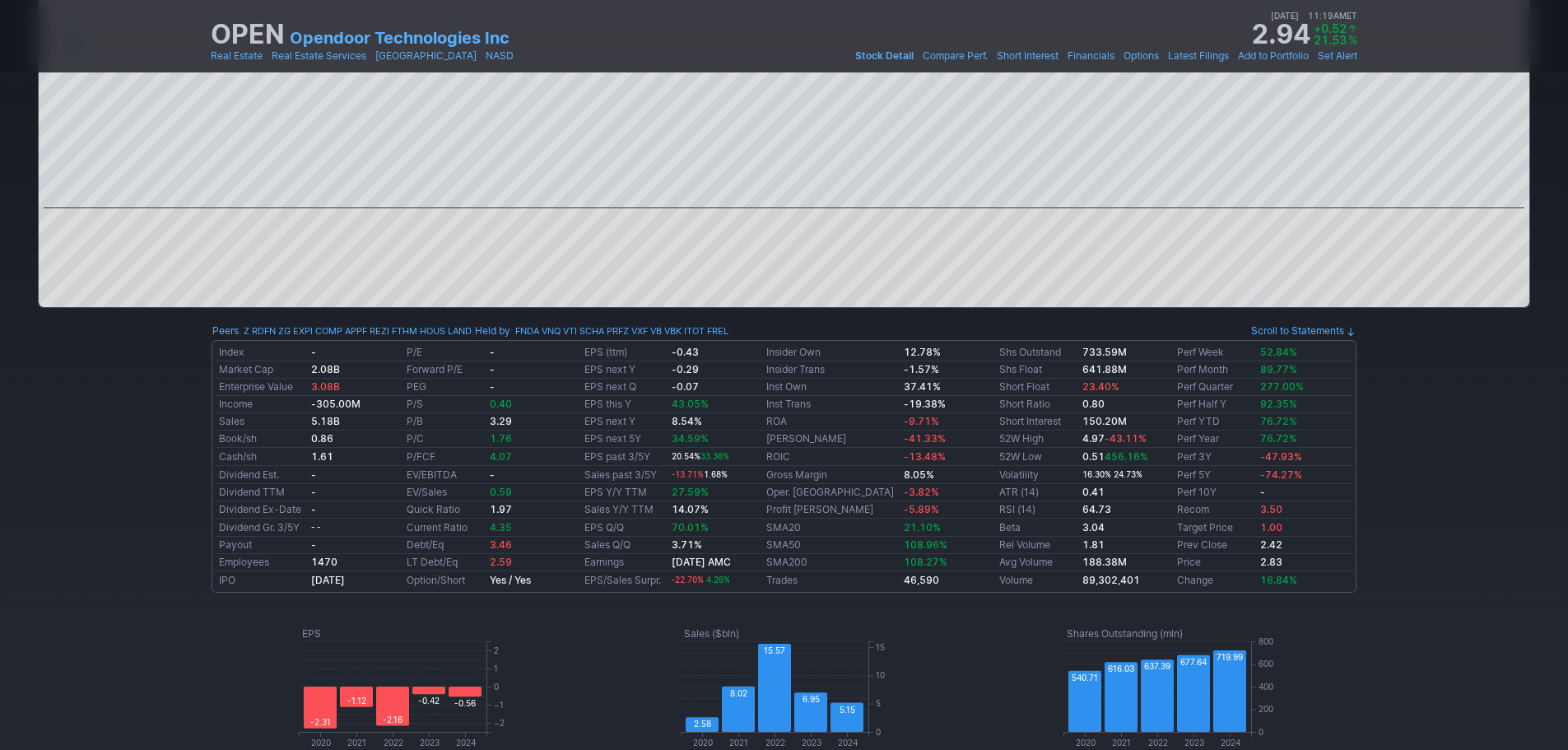
scroll to position [83, 0]
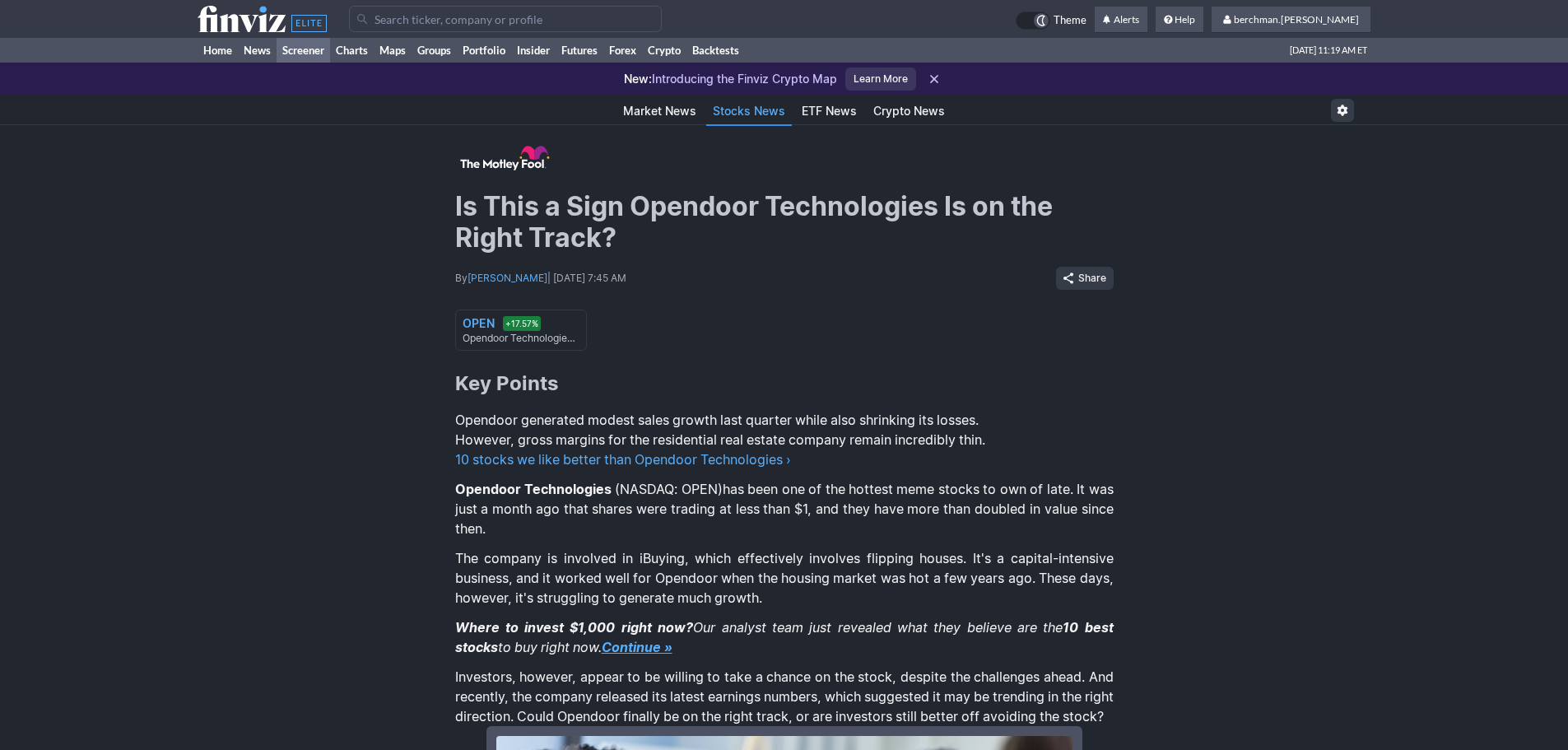
click at [315, 55] on link "Screener" at bounding box center [303, 50] width 54 height 24
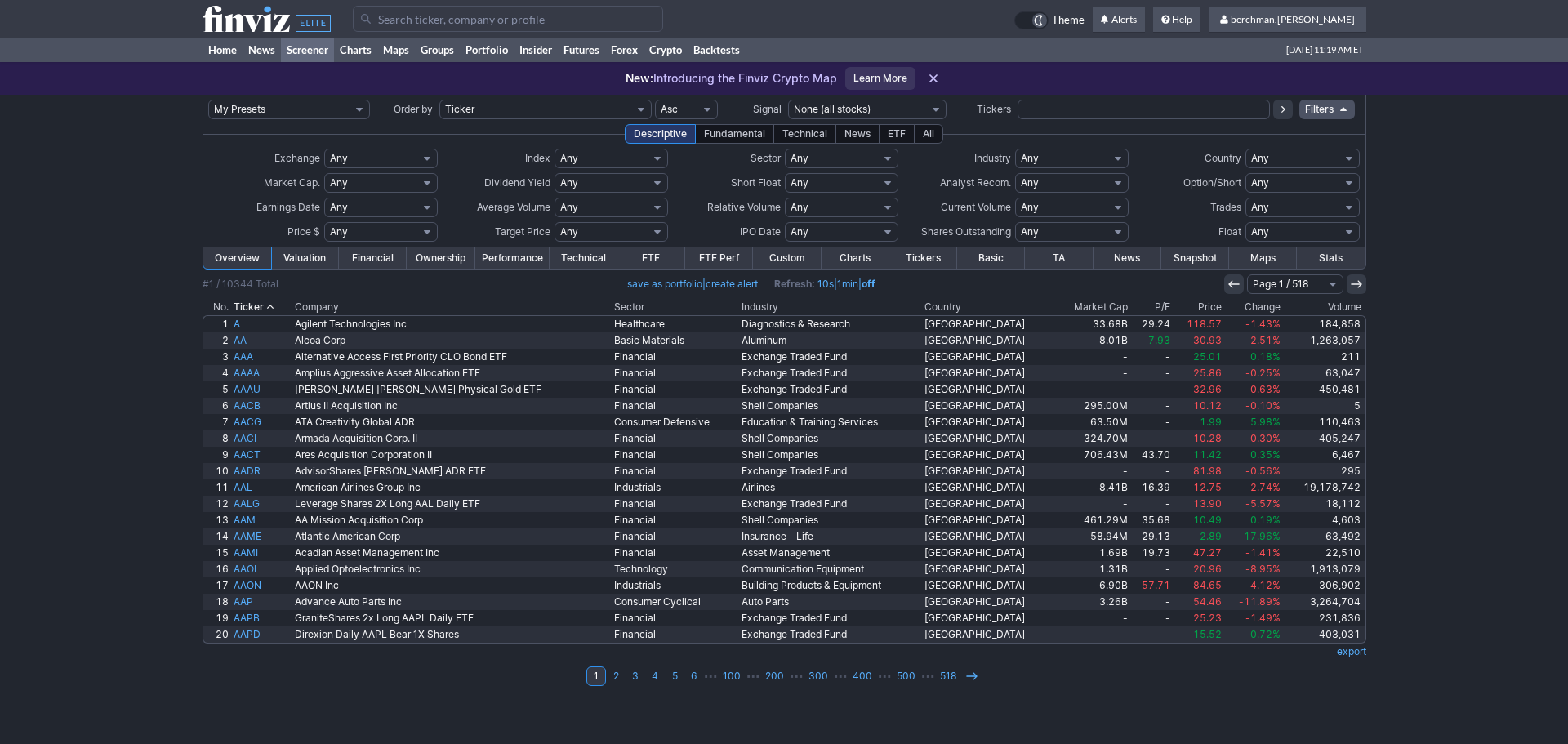
click at [1341, 306] on th "Volume" at bounding box center [1325, 307] width 84 height 16
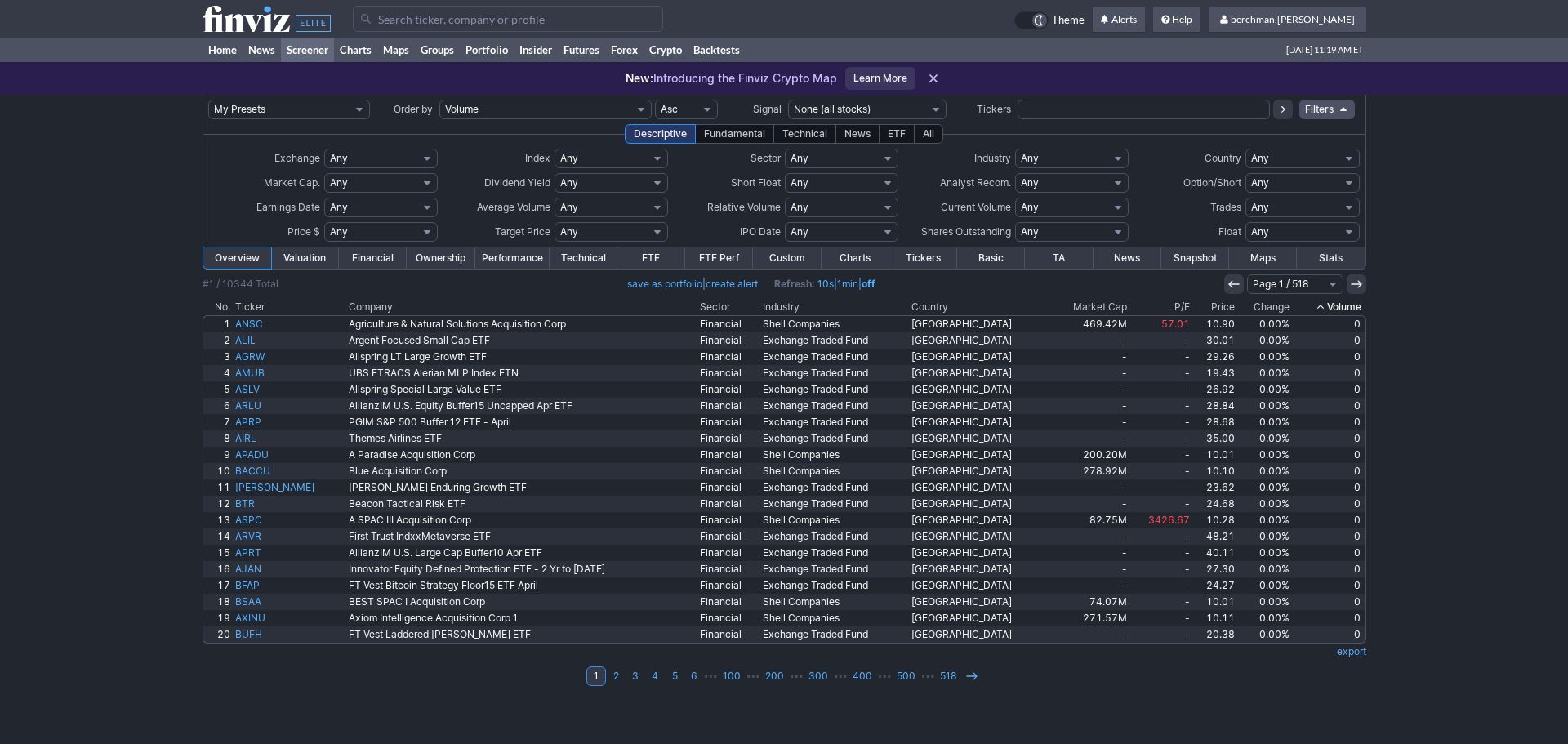
click at [1341, 306] on th "Volume" at bounding box center [1328, 307] width 73 height 16
